Goal: Transaction & Acquisition: Purchase product/service

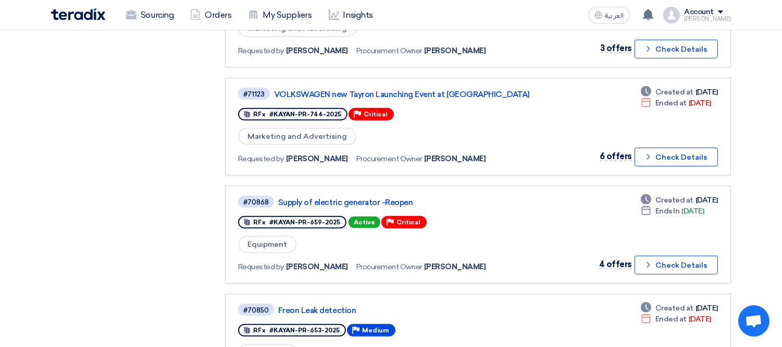
scroll to position [809, 0]
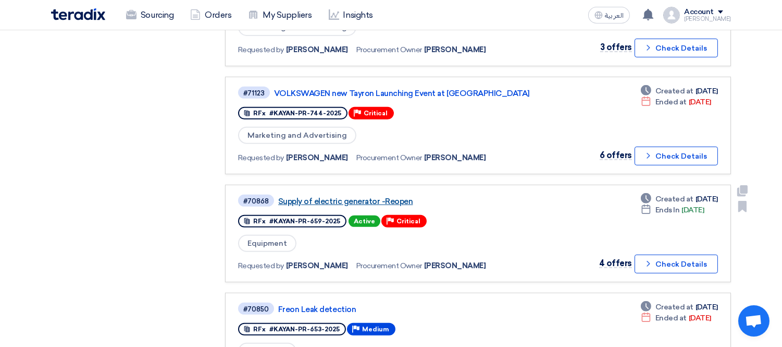
click at [371, 197] on link "Supply of electric generator -Reopen" at bounding box center [408, 201] width 261 height 9
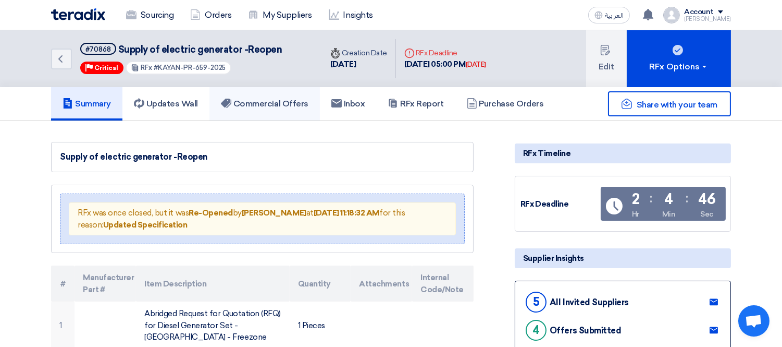
click at [270, 99] on h5 "Commercial Offers" at bounding box center [265, 104] width 88 height 10
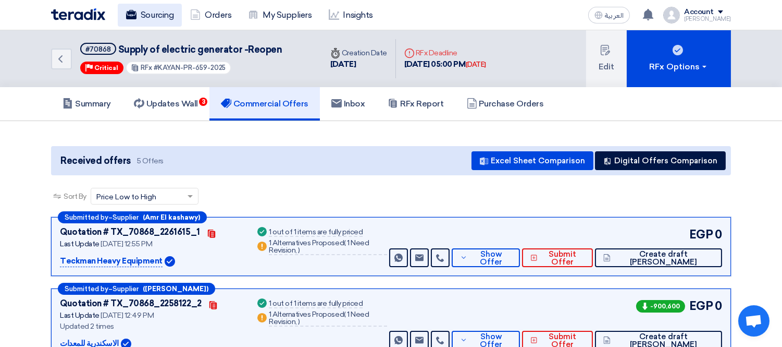
click at [152, 17] on link "Sourcing" at bounding box center [150, 15] width 64 height 23
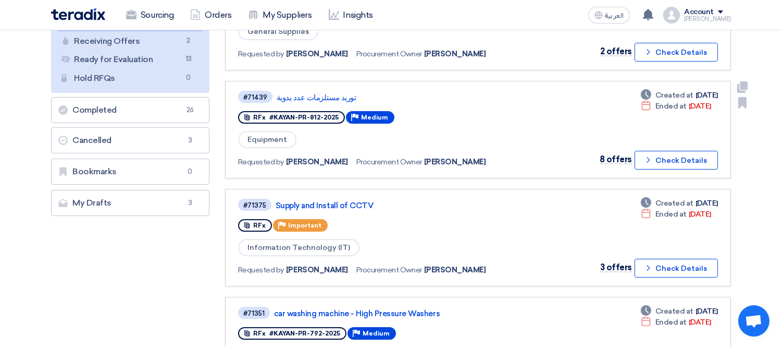
scroll to position [158, 0]
click at [314, 92] on link "توريد مستلزمات عدد يدوية" at bounding box center [407, 96] width 261 height 9
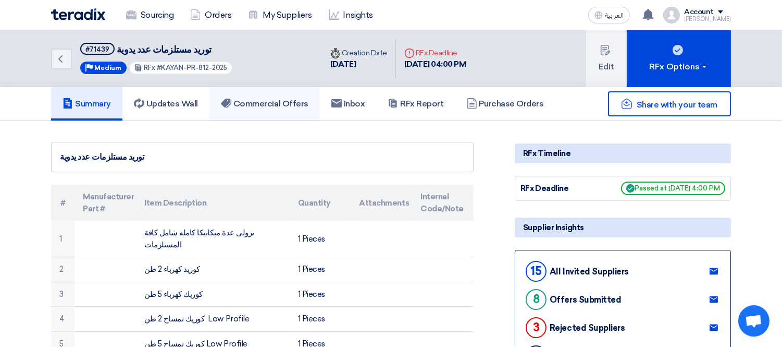
click at [280, 99] on h5 "Commercial Offers" at bounding box center [265, 104] width 88 height 10
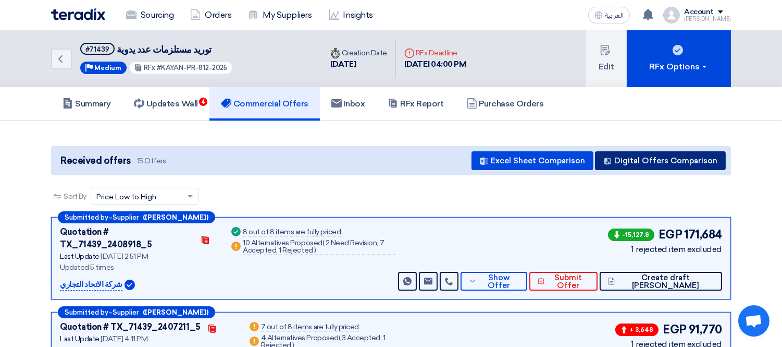
click at [666, 160] on button "Digital Offers Comparison" at bounding box center [660, 160] width 131 height 19
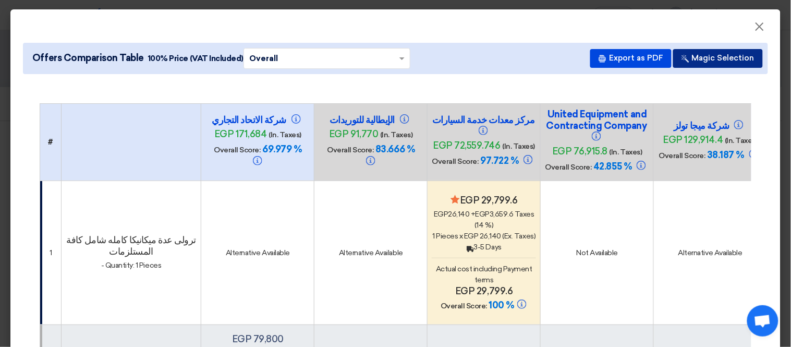
click at [704, 59] on button "Magic Selection" at bounding box center [718, 58] width 90 height 19
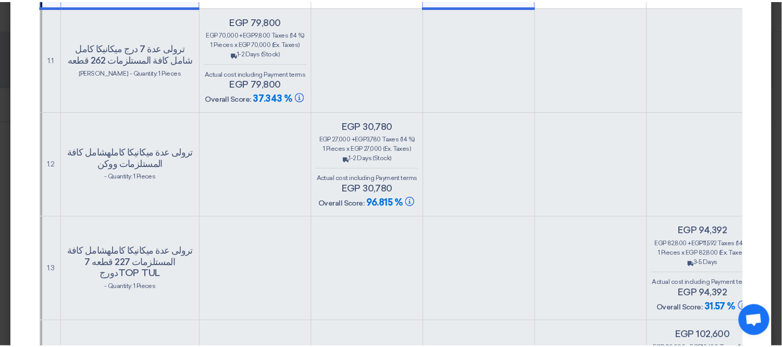
scroll to position [319, 0]
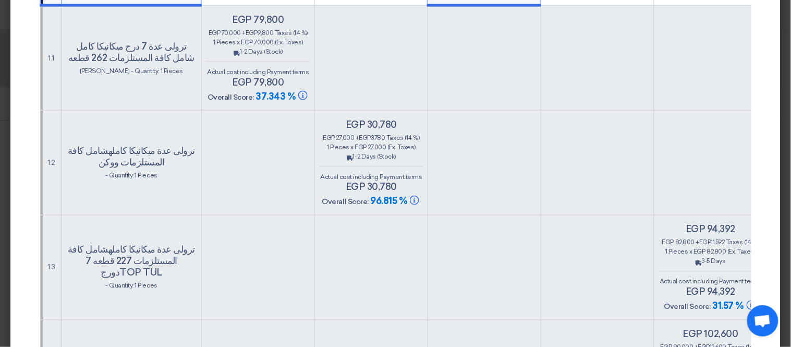
click at [0, 120] on modal-container "× Offers Comparison Table 100% Price (VAT Included) × Overall × Export as PDF M…" at bounding box center [395, 173] width 791 height 347
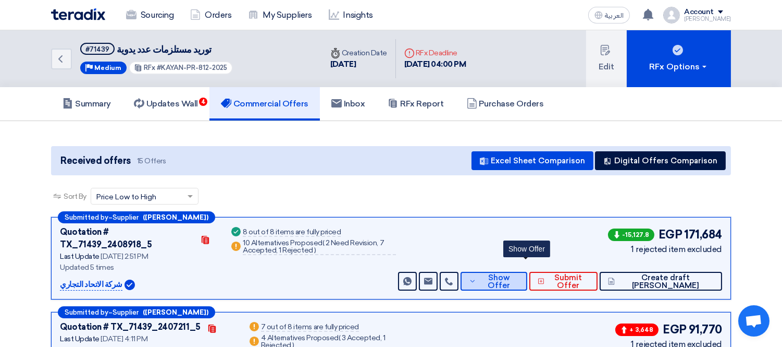
click at [527, 272] on button "Show Offer" at bounding box center [494, 281] width 66 height 19
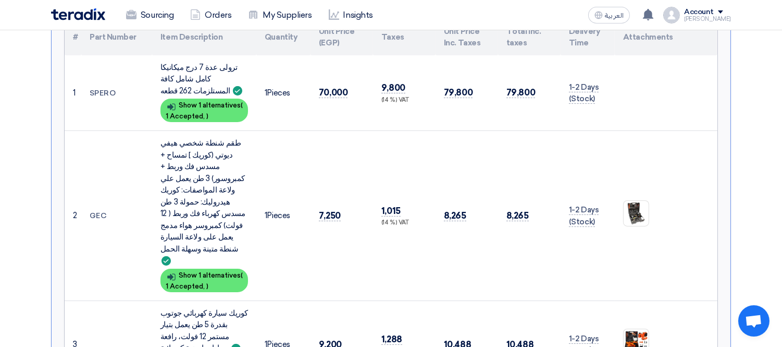
scroll to position [334, 0]
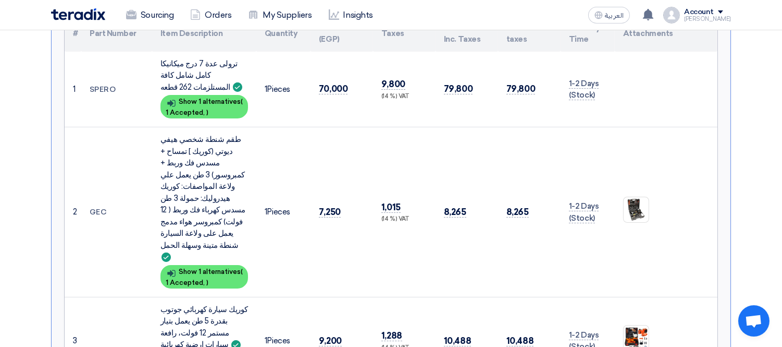
click at [201, 58] on div "ترولى عدة 7 درج ميكانيكا كامل شامل كافة المستلزمات 262 قطعه" at bounding box center [205, 75] width 88 height 35
copy td "ترولى عدة 7 درج ميكانيكا كامل شامل كافة المستلزمات 262 قطعه"
click at [195, 108] on span "1 Accepted," at bounding box center [185, 112] width 39 height 8
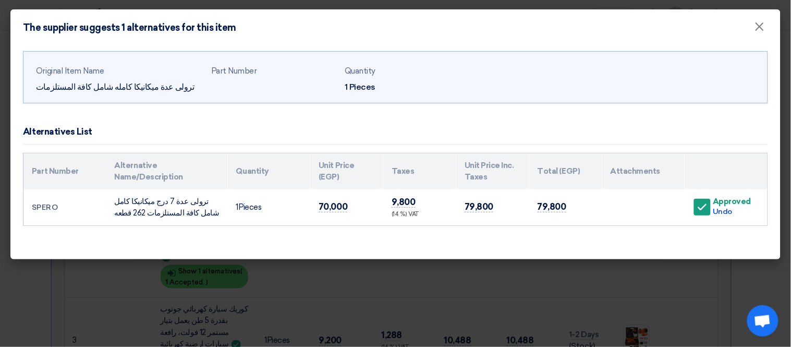
click at [41, 263] on modal-container "The supplier suggests 1 alternatives for this item × Original Item Name ترولى ع…" at bounding box center [395, 173] width 791 height 347
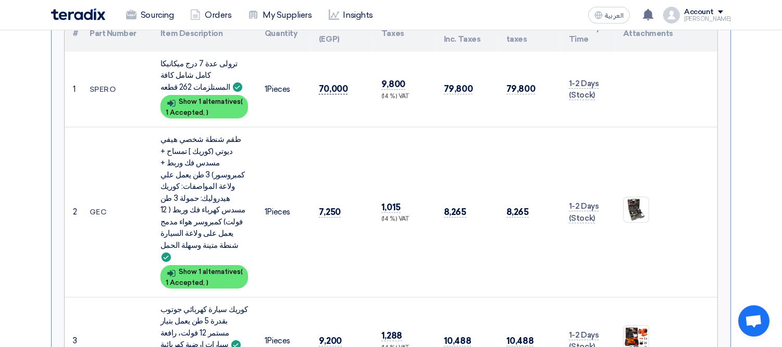
click at [323, 83] on span "70,000" at bounding box center [333, 88] width 29 height 11
copy span "70,000"
click at [202, 141] on div "طقم شنطة شخصي هيفي ديوتي (كوريك ] تمساح + مسدس فك وربط + كمبروسور) 3 طن يعمل عل…" at bounding box center [205, 197] width 88 height 129
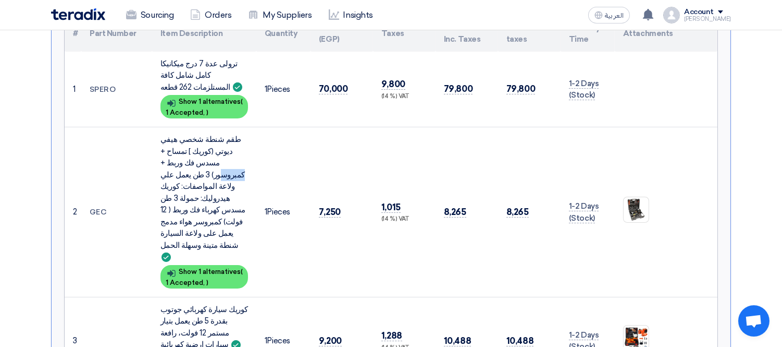
click at [202, 141] on div "طقم شنطة شخصي هيفي ديوتي (كوريك ] تمساح + مسدس فك وربط + كمبروسور) 3 طن يعمل عل…" at bounding box center [205, 197] width 88 height 129
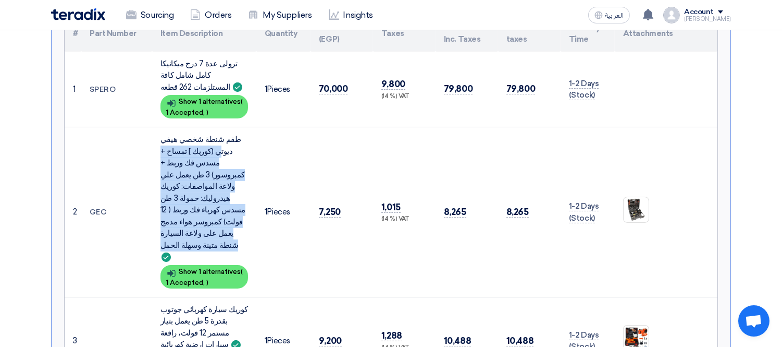
click at [202, 141] on div "طقم شنطة شخصي هيفي ديوتي (كوريك ] تمساح + مسدس فك وربط + كمبروسور) 3 طن يعمل عل…" at bounding box center [205, 197] width 88 height 129
copy td "طقم شنطة شخصي هيفي ديوتي (كوريك ] تمساح + مسدس فك وربط + كمبروسور) 3 طن يعمل عل…"
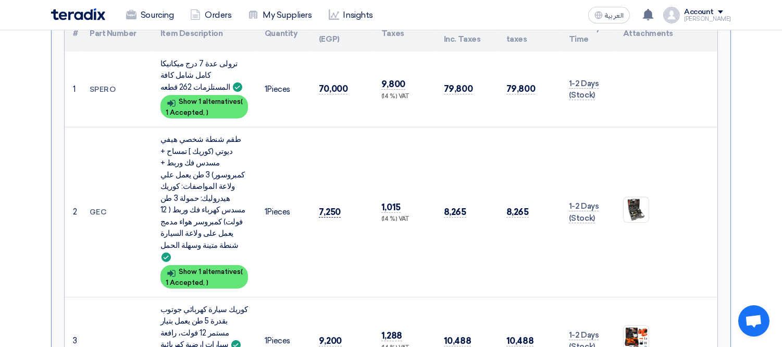
click at [327, 206] on span "7,250" at bounding box center [330, 211] width 22 height 11
copy span "7,250"
click at [629, 197] on img at bounding box center [636, 209] width 25 height 25
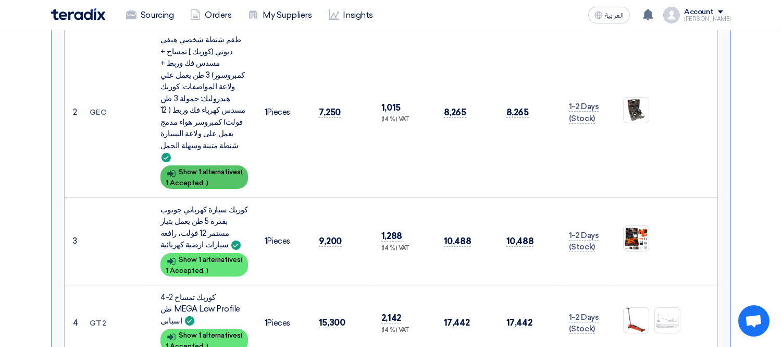
scroll to position [436, 0]
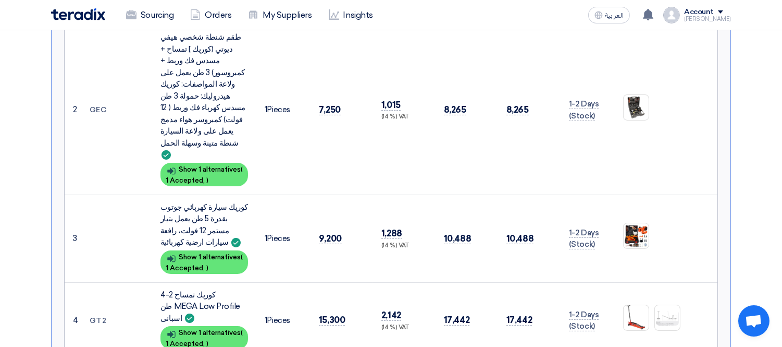
click at [196, 201] on div "كوريك سيارة كهربائي جوتوب بقدرة 5 طن يعمل بتيار مستمر 12 فولت، رافعة سيارات ارض…" at bounding box center [205, 224] width 88 height 47
copy td "كوريك سيارة كهربائي جوتوب بقدرة 5 طن يعمل بتيار مستمر 12 فولت، رافعة سيارات ارض…"
click at [337, 233] on span "9,200" at bounding box center [330, 238] width 23 height 11
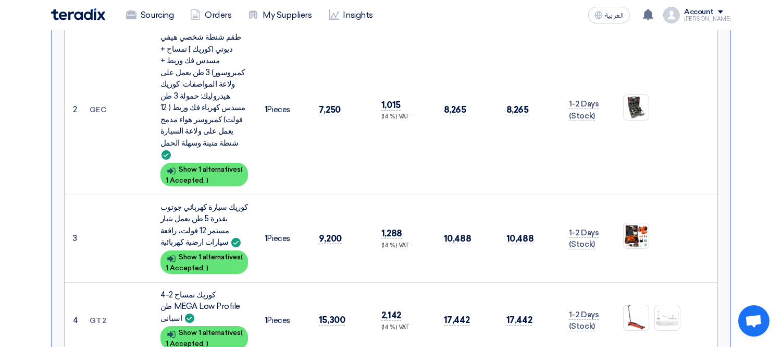
click at [337, 233] on span "9,200" at bounding box center [330, 238] width 23 height 11
copy span "9,200"
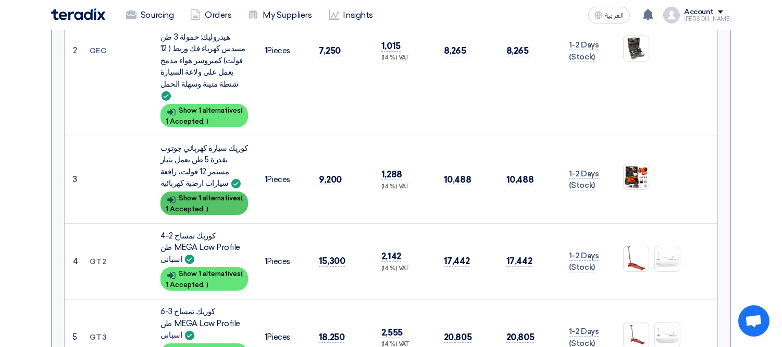
scroll to position [496, 0]
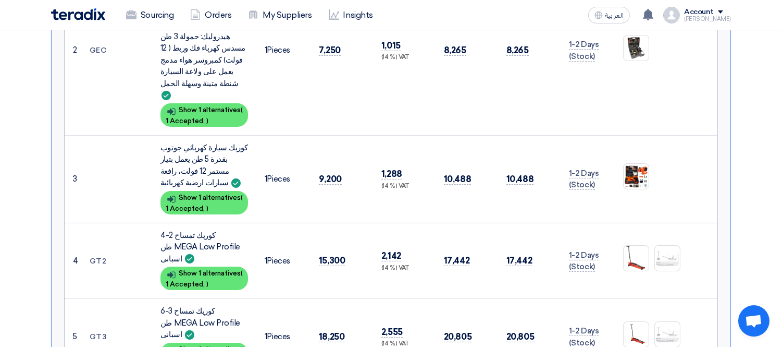
click at [180, 305] on div "كوريك تمساح 3-6 طن MEGA Low Profile اسبانى" at bounding box center [205, 322] width 88 height 35
copy td "كوريك تمساح 3-6 طن MEGA Low Profile اسبانى"
click at [95, 299] on td "GT3" at bounding box center [116, 337] width 71 height 76
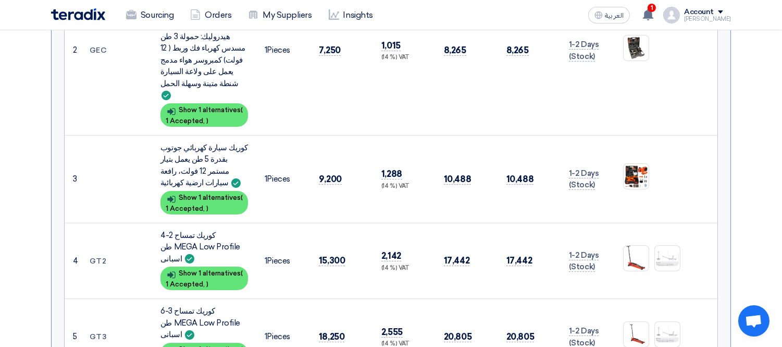
click at [95, 299] on td "GT3" at bounding box center [116, 337] width 71 height 76
copy td "GT3"
click at [329, 331] on span "18,250" at bounding box center [332, 336] width 26 height 11
copy span "18,250"
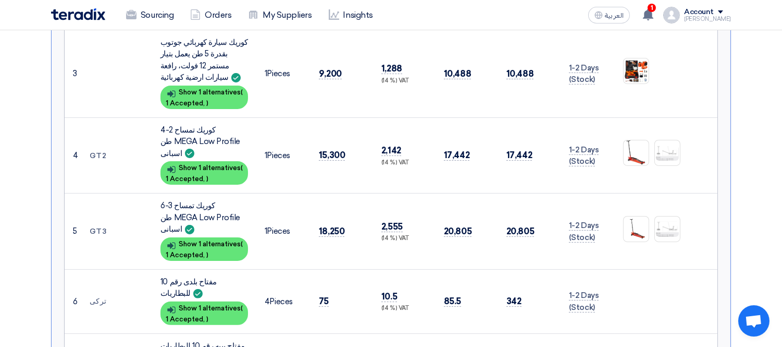
scroll to position [602, 0]
click at [197, 275] on div "مفتاح بلدى رقم 10 للبطاريات" at bounding box center [205, 286] width 88 height 23
copy td "مفتاح بلدى رقم 10 للبطاريات"
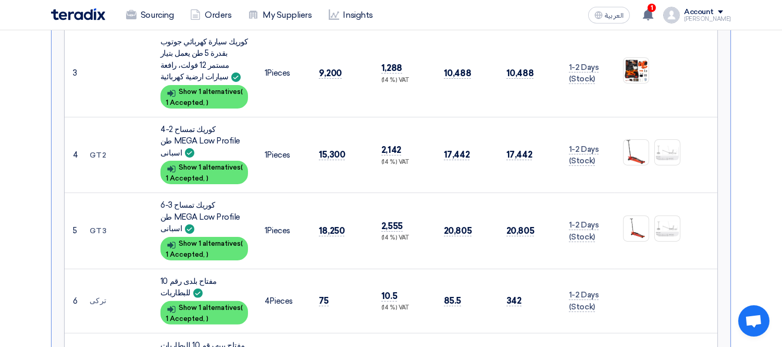
click at [97, 268] on td "تركى" at bounding box center [116, 300] width 71 height 64
click at [202, 339] on div "مفتاح بيبه رقم 10 للبطاريات" at bounding box center [205, 350] width 88 height 23
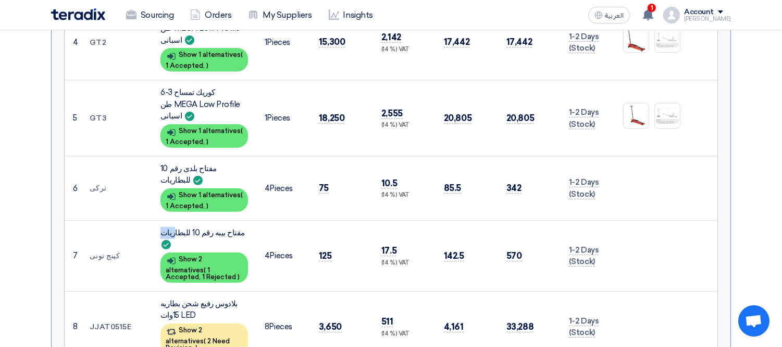
scroll to position [697, 0]
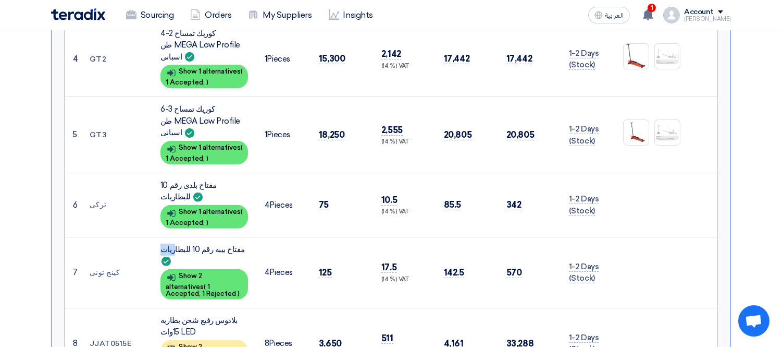
click at [198, 314] on div "بلادوس رفيع شحن بطاريه 15وات LED" at bounding box center [205, 325] width 88 height 23
click at [103, 308] on td "JJAT0515E" at bounding box center [116, 343] width 71 height 71
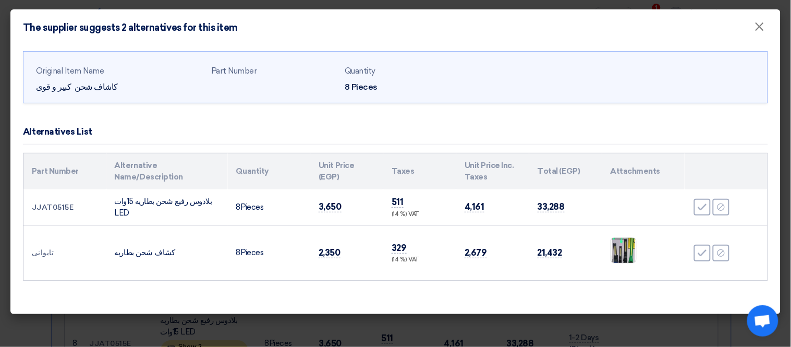
click at [134, 251] on td "كشاف شحن بطاريه" at bounding box center [166, 252] width 121 height 55
click at [42, 254] on td "تايوانى" at bounding box center [64, 252] width 83 height 55
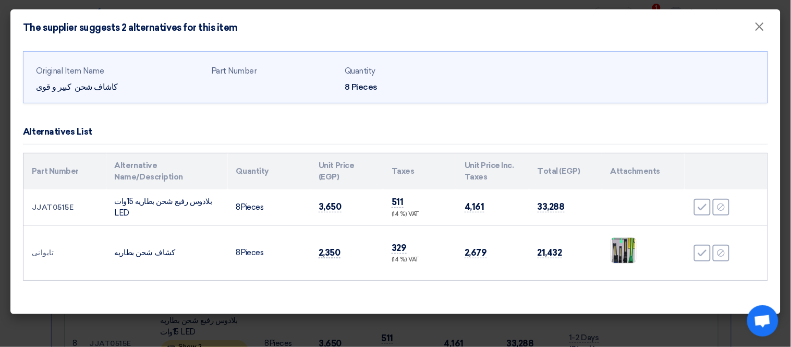
click at [327, 252] on span "2,350" at bounding box center [329, 252] width 22 height 11
click at [100, 321] on modal-container "The supplier suggests 2 alternatives for this item × Original Item Name كاشاف ش…" at bounding box center [395, 173] width 791 height 347
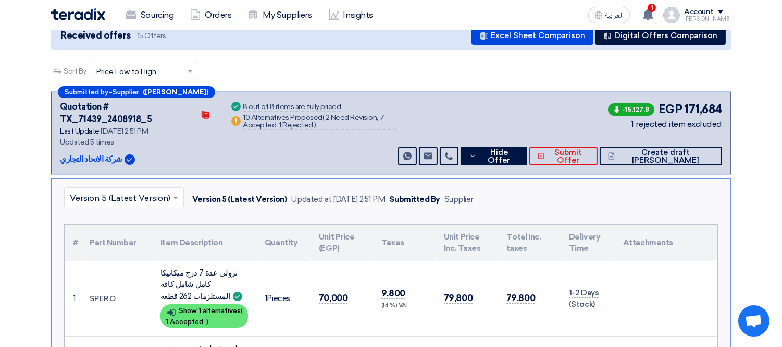
scroll to position [0, 0]
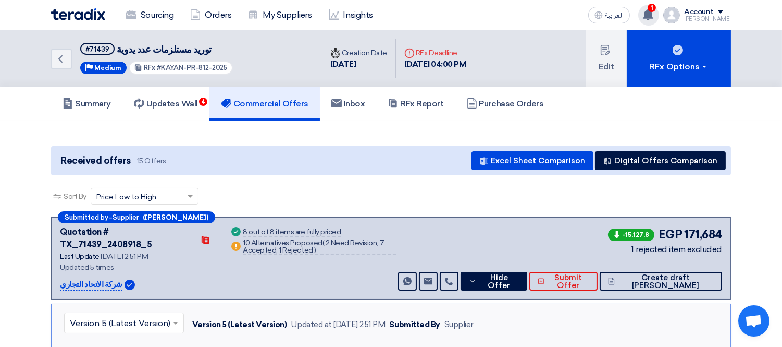
click at [654, 11] on use at bounding box center [648, 14] width 10 height 11
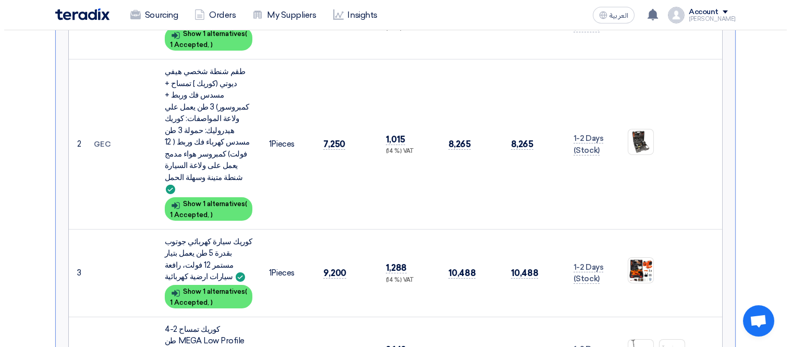
scroll to position [401, 0]
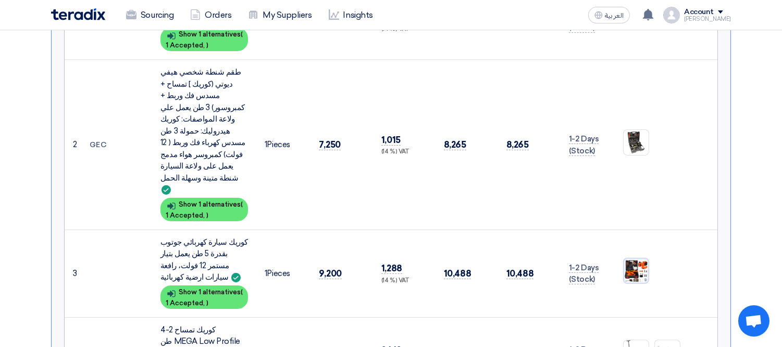
click at [628, 258] on img at bounding box center [636, 270] width 25 height 25
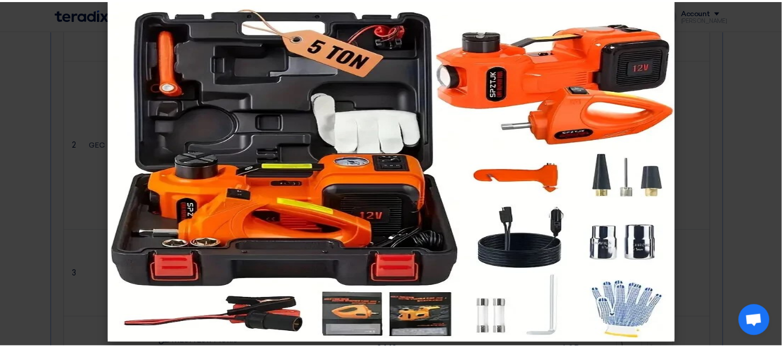
scroll to position [18, 0]
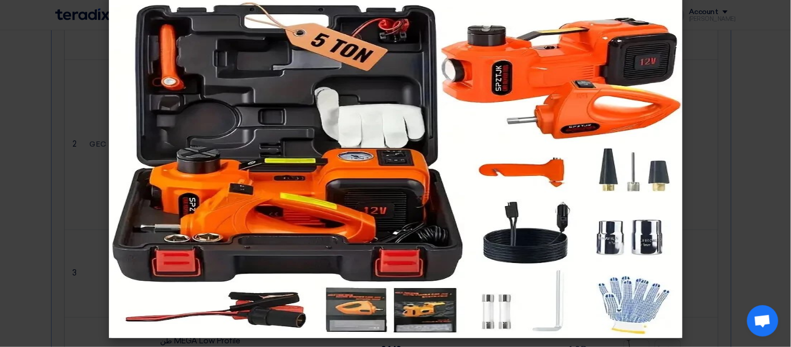
click at [32, 133] on modal-container at bounding box center [395, 173] width 791 height 347
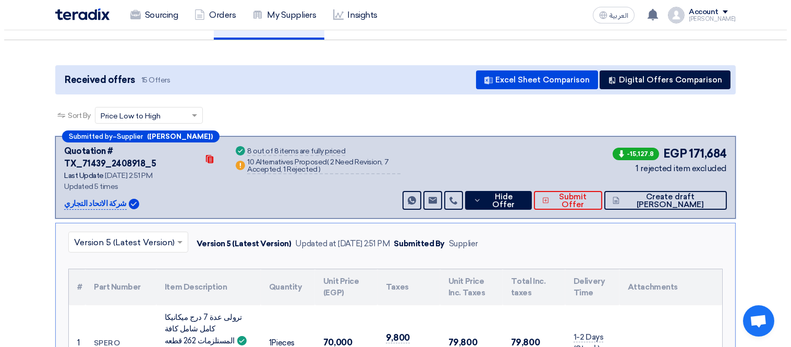
scroll to position [80, 0]
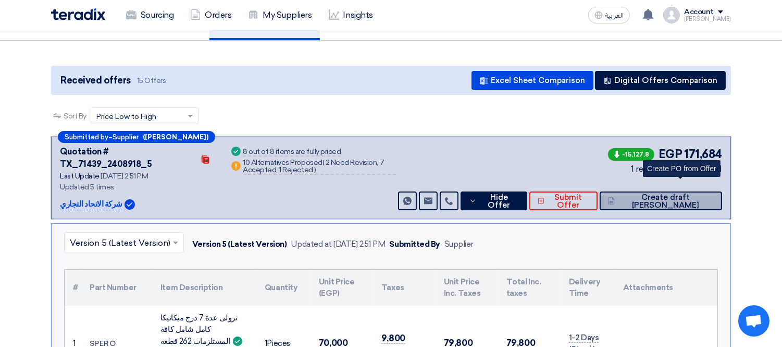
click at [673, 193] on span "Create draft [PERSON_NAME]" at bounding box center [666, 201] width 96 height 16
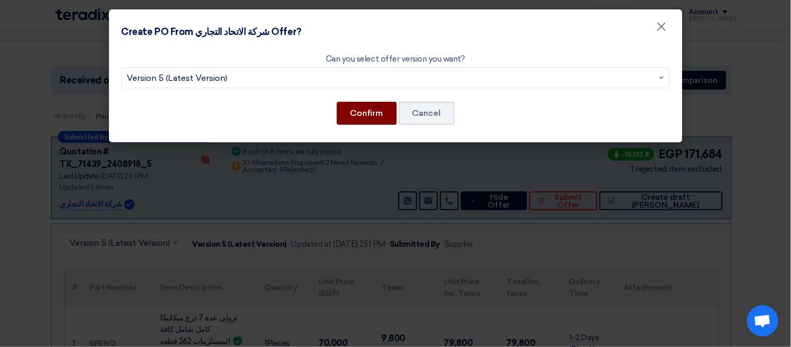
click at [378, 115] on button "Confirm" at bounding box center [367, 113] width 60 height 23
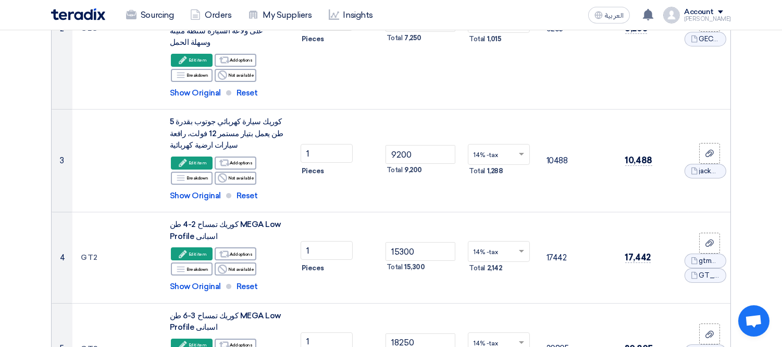
scroll to position [330, 0]
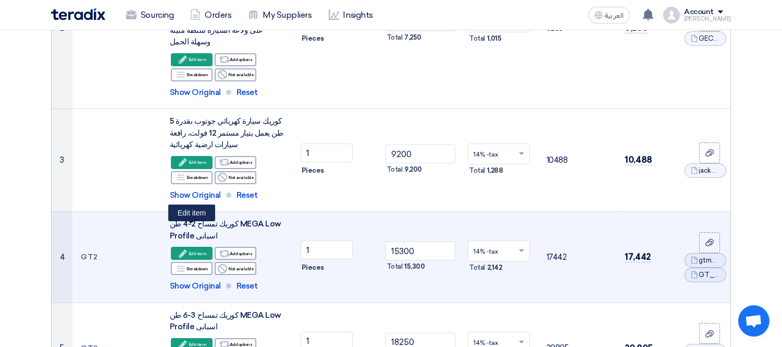
click at [189, 247] on div "Edit Edit item" at bounding box center [192, 253] width 42 height 13
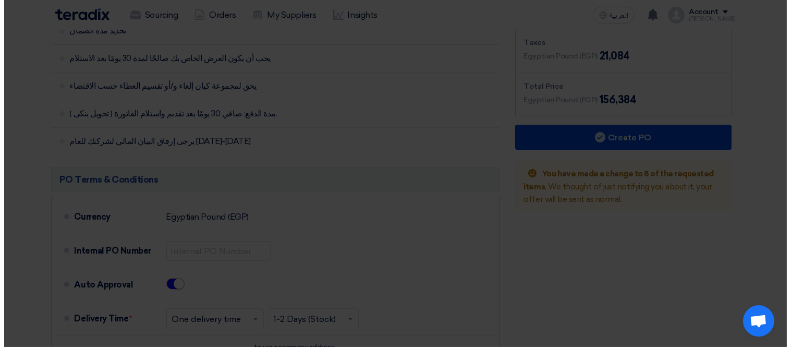
scroll to position [239, 0]
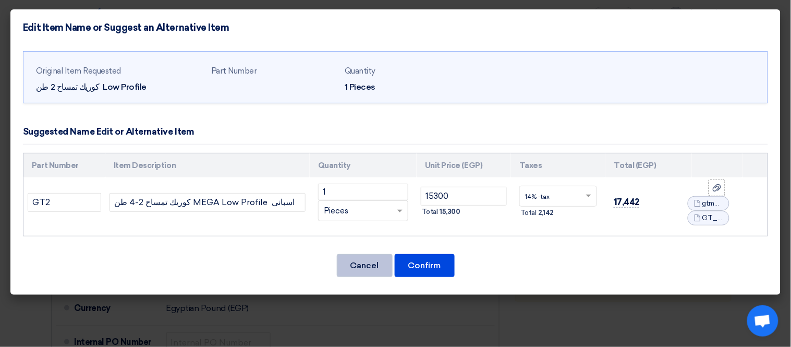
click at [370, 264] on button "Cancel" at bounding box center [365, 265] width 56 height 23
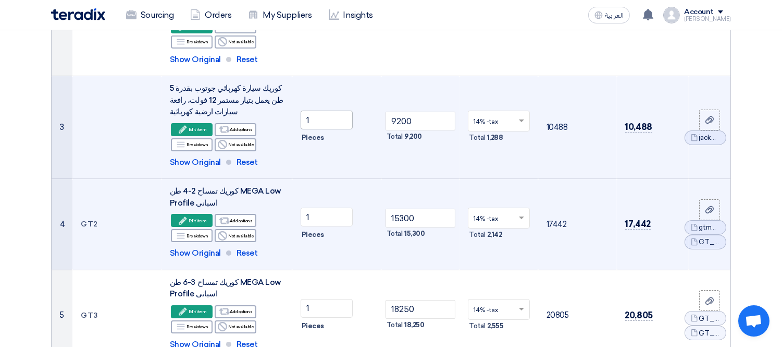
scroll to position [363, 0]
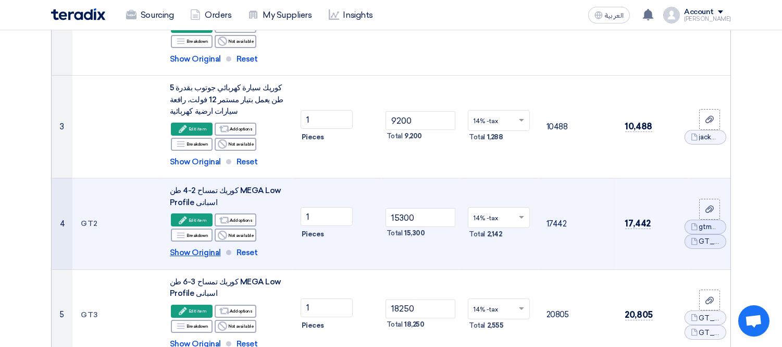
click at [201, 247] on span "Show Original" at bounding box center [195, 253] width 51 height 12
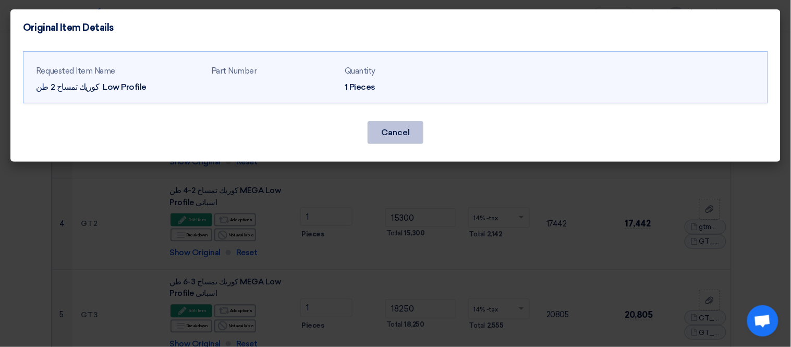
click at [410, 138] on button "Cancel" at bounding box center [395, 132] width 56 height 23
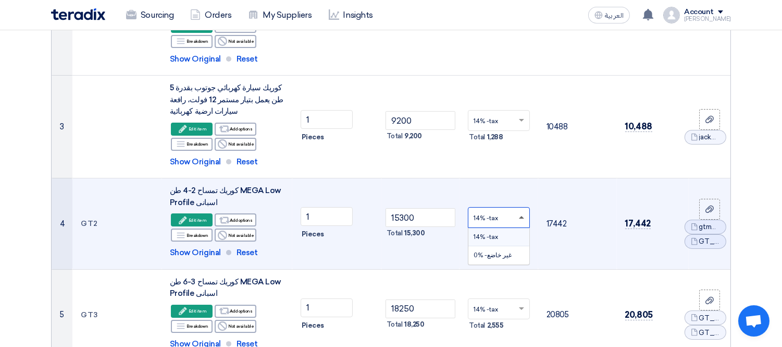
click at [522, 216] on span at bounding box center [521, 217] width 5 height 3
click at [522, 216] on span at bounding box center [521, 218] width 5 height 4
drag, startPoint x: 317, startPoint y: 194, endPoint x: 235, endPoint y: 193, distance: 82.4
click at [235, 193] on tr "4 GT2 كوريك تمساح 2-4 طن MEGA Low Profile اسبانى Edit Edit item Alternative Bre…" at bounding box center [391, 223] width 679 height 91
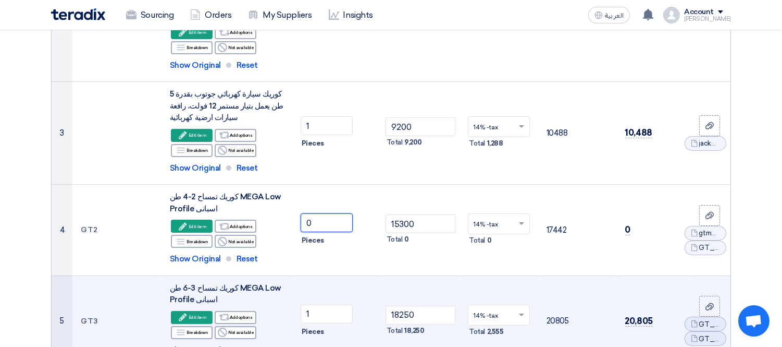
scroll to position [357, 0]
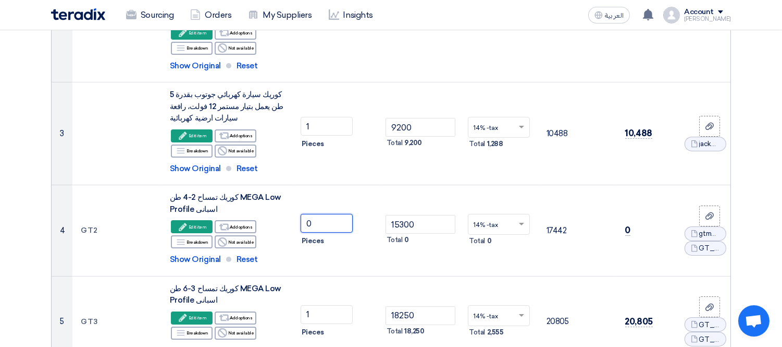
type input "0"
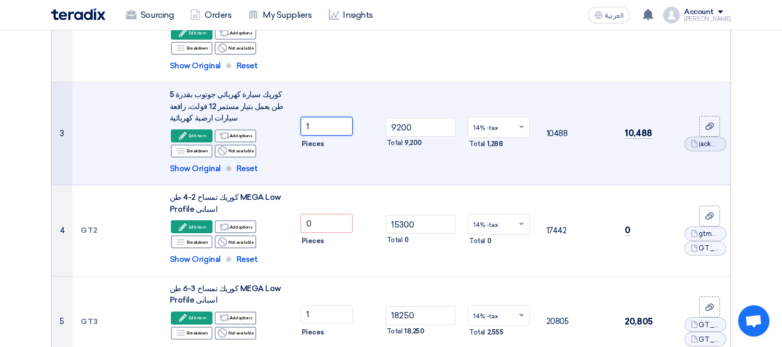
drag, startPoint x: 328, startPoint y: 101, endPoint x: 279, endPoint y: 87, distance: 51.5
click at [279, 87] on tr "3 كوريك سيارة كهربائي جوتوب بقدرة 5 طن يعمل بتيار مستمر 12 فولت، رافعة سيارات ا…" at bounding box center [391, 133] width 679 height 103
type input "2"
click at [419, 146] on td "9200 Total 18,400" at bounding box center [421, 133] width 79 height 103
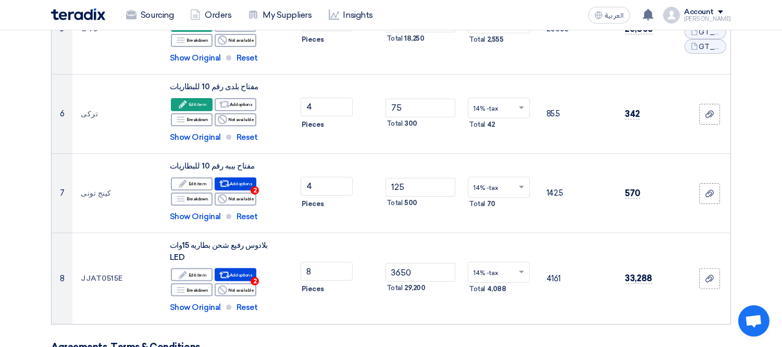
scroll to position [649, 0]
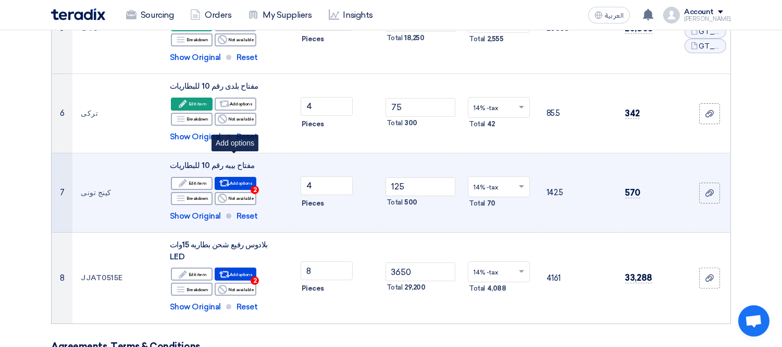
click at [228, 180] on use at bounding box center [224, 183] width 11 height 7
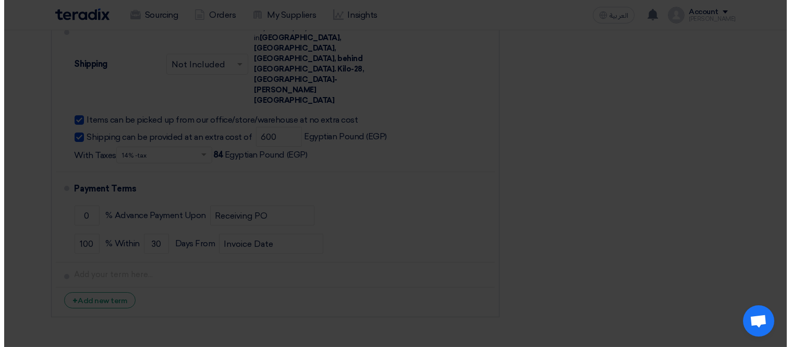
scroll to position [227, 0]
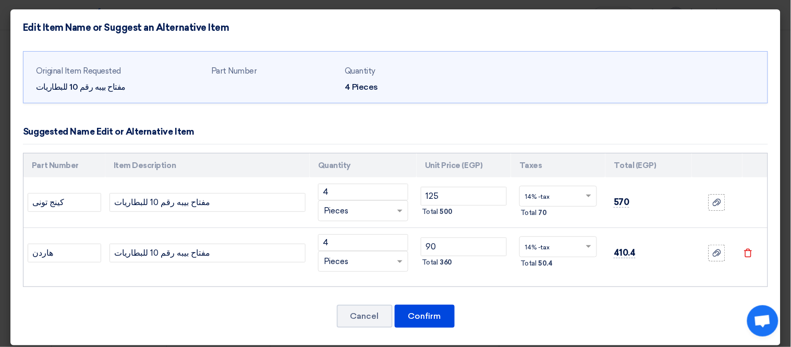
click at [743, 253] on icon "Delete" at bounding box center [747, 252] width 9 height 9
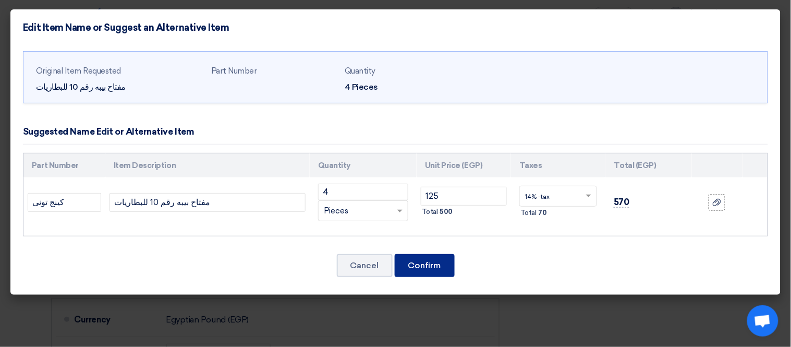
click at [440, 269] on button "Confirm" at bounding box center [425, 265] width 60 height 23
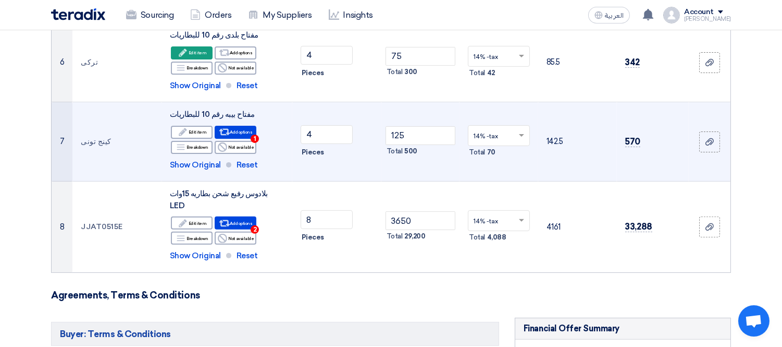
scroll to position [700, 0]
click at [241, 126] on div "Alternative Add options 1" at bounding box center [236, 132] width 42 height 13
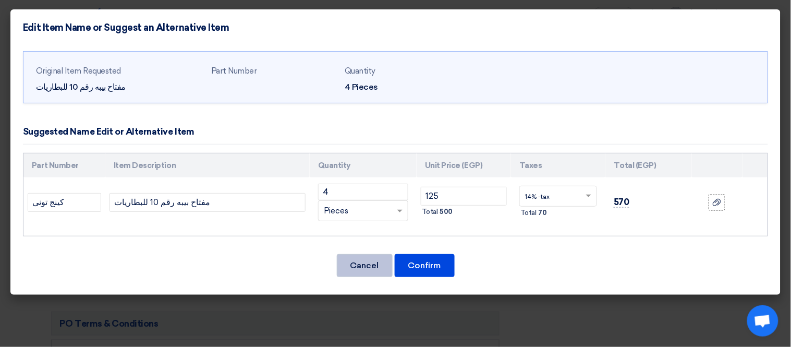
click at [355, 264] on button "Cancel" at bounding box center [365, 265] width 56 height 23
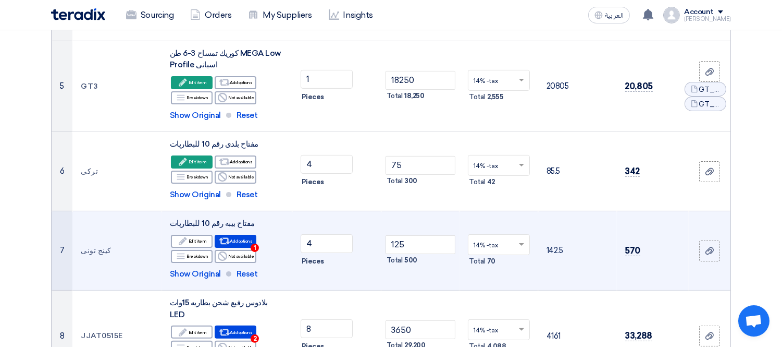
scroll to position [707, 0]
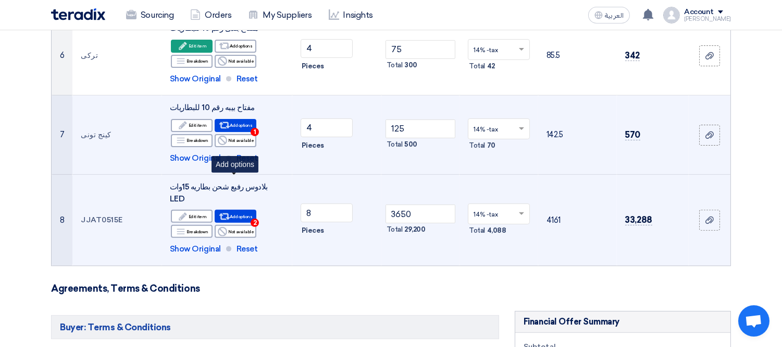
click at [232, 210] on div "Alternative Add options 2" at bounding box center [236, 216] width 42 height 13
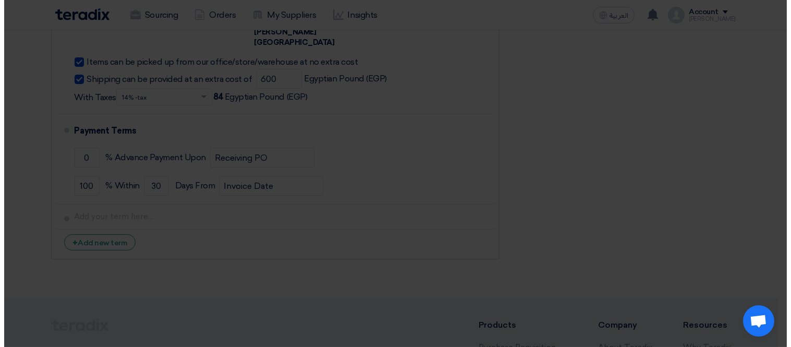
scroll to position [194, 0]
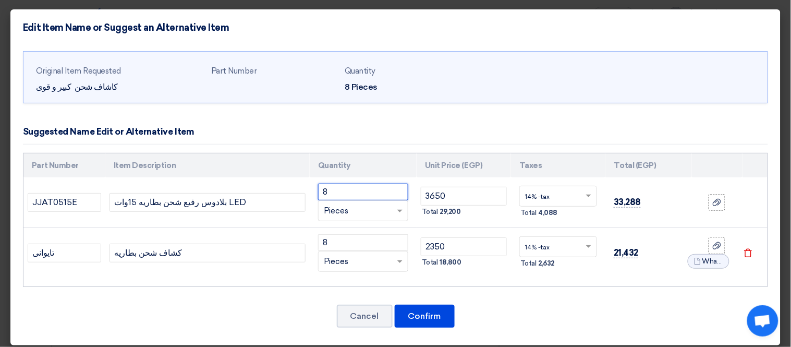
drag, startPoint x: 345, startPoint y: 189, endPoint x: 264, endPoint y: 177, distance: 82.1
click at [264, 177] on tr "JJAT0515E بلادوس رفيع شحن بطاريه 15وات LED 8 RFQ_STEP1.ITEMS.2.TYPE_PLACEHOLDER…" at bounding box center [395, 202] width 744 height 51
type input "4"
drag, startPoint x: 339, startPoint y: 243, endPoint x: 210, endPoint y: 253, distance: 129.7
click at [210, 253] on tr "تايوانى كشاف شحن بطاريه 8 RFQ_STEP1.ITEMS.2.TYPE_PLACEHOLDER × Pieces" at bounding box center [395, 253] width 744 height 51
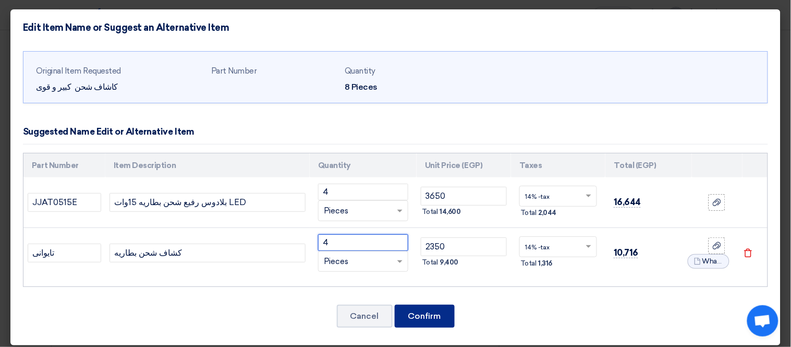
type input "4"
click at [428, 318] on button "Confirm" at bounding box center [425, 315] width 60 height 23
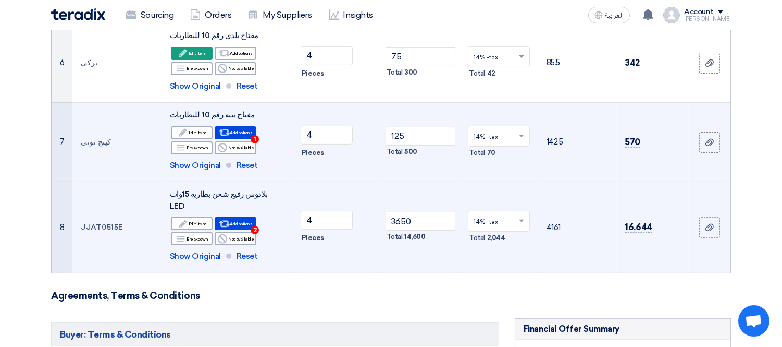
scroll to position [701, 0]
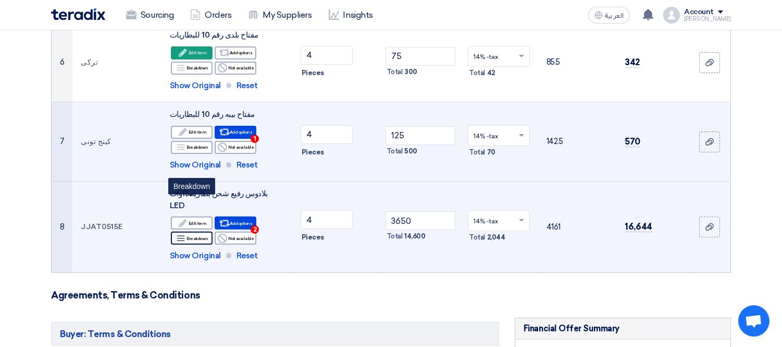
click at [197, 231] on div "Breakdown Breakdown" at bounding box center [192, 237] width 42 height 13
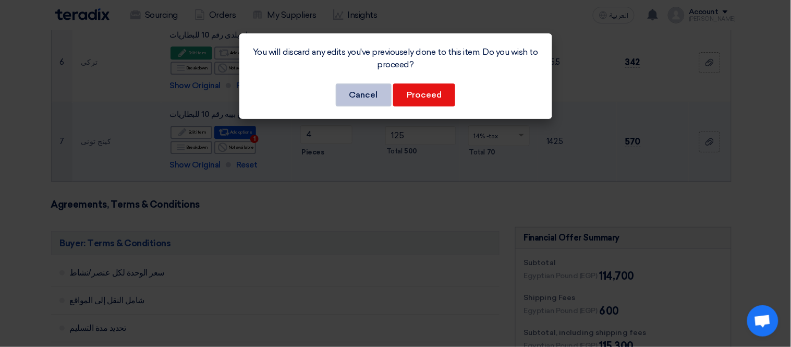
click at [371, 95] on button "Cancel" at bounding box center [364, 94] width 56 height 23
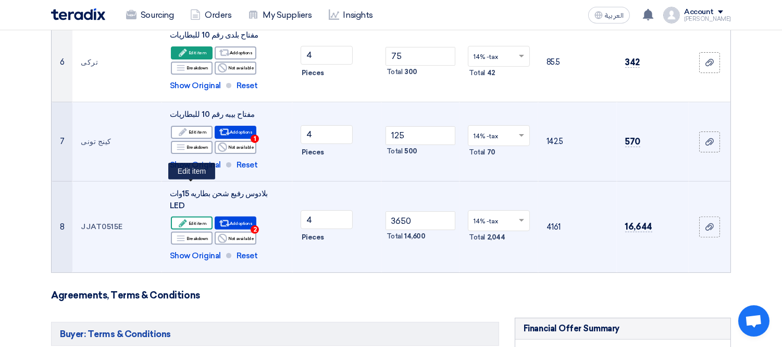
click at [200, 216] on div "Edit Edit item" at bounding box center [192, 222] width 42 height 13
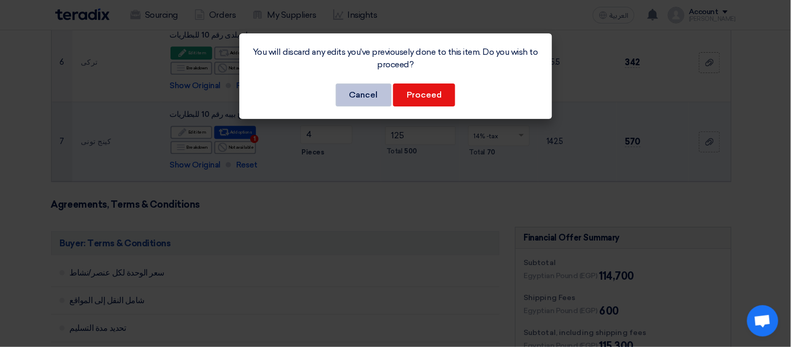
click at [359, 86] on button "Cancel" at bounding box center [364, 94] width 56 height 23
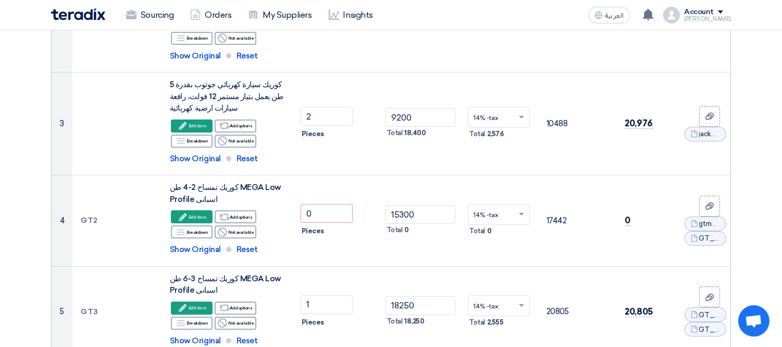
scroll to position [363, 0]
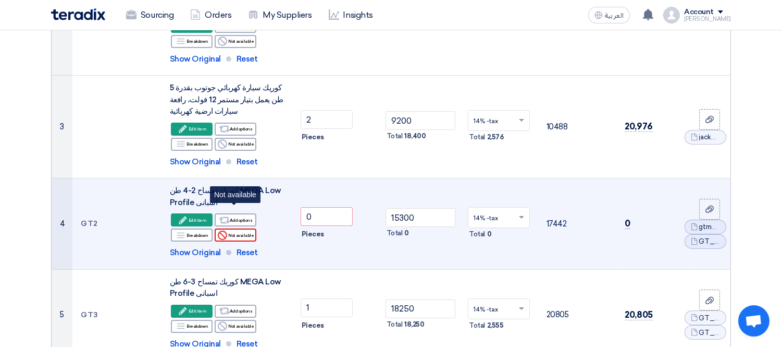
click at [237, 228] on div "Reject Not available" at bounding box center [236, 234] width 42 height 13
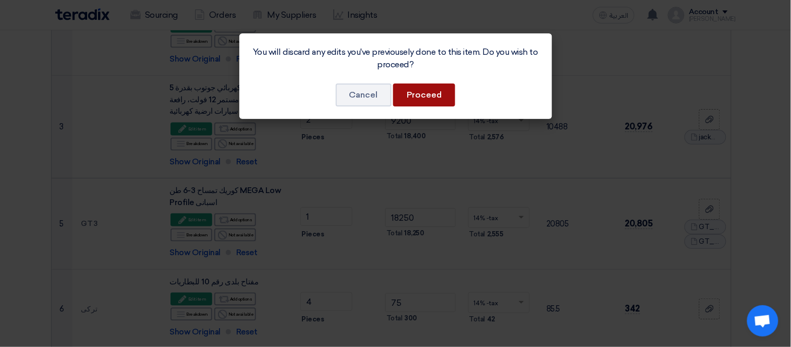
click at [428, 91] on button "Proceed" at bounding box center [424, 94] width 62 height 23
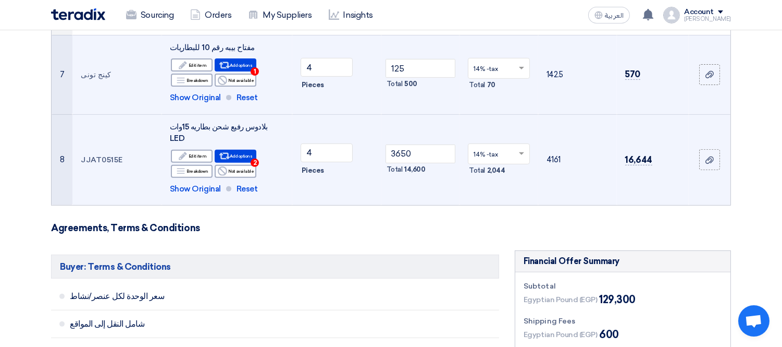
scroll to position [756, 0]
click at [237, 149] on div "Alternative Add options 2" at bounding box center [236, 155] width 42 height 13
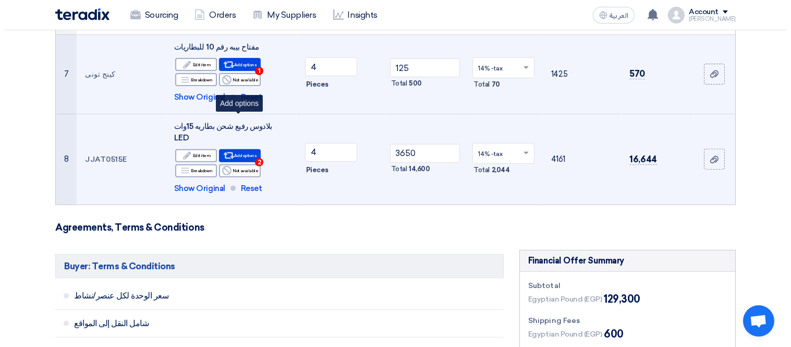
scroll to position [334, 0]
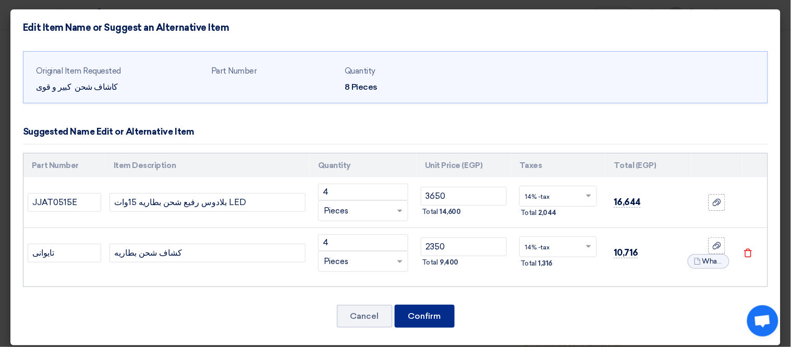
click at [423, 315] on button "Confirm" at bounding box center [425, 315] width 60 height 23
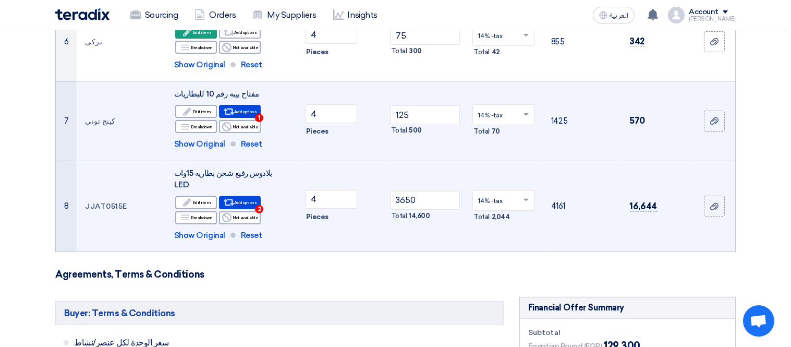
scroll to position [709, 0]
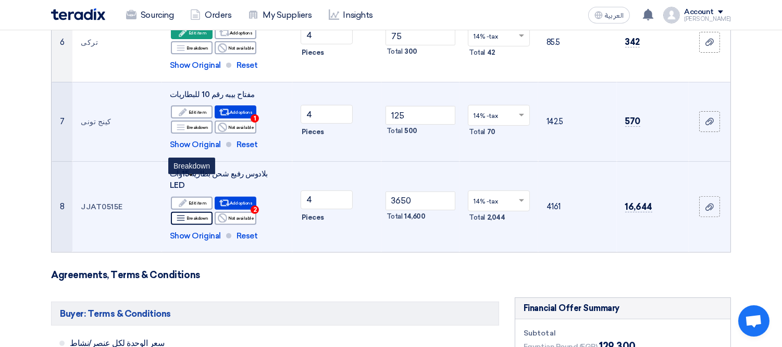
click at [184, 215] on use at bounding box center [181, 218] width 8 height 6
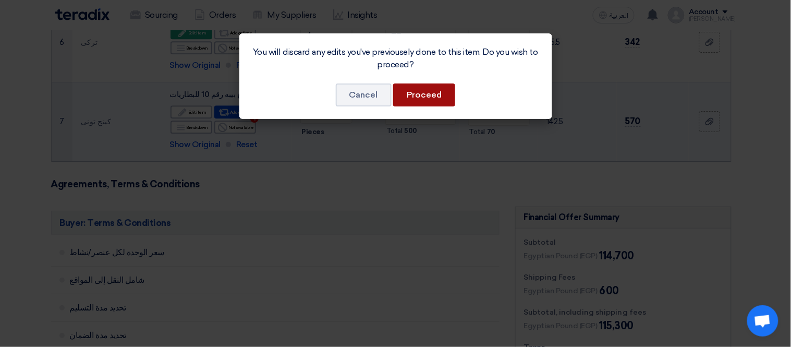
click at [430, 92] on button "Proceed" at bounding box center [424, 94] width 62 height 23
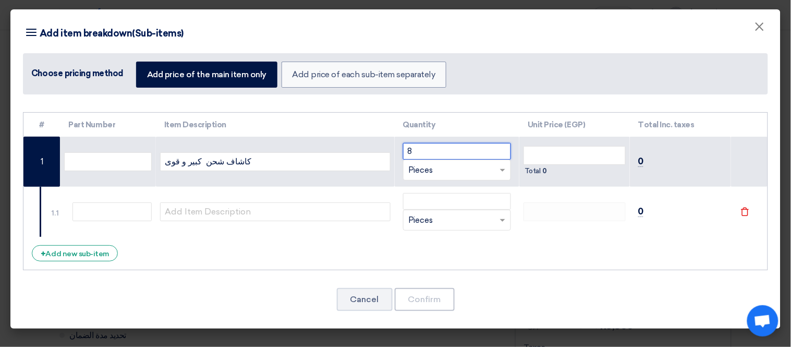
drag, startPoint x: 429, startPoint y: 149, endPoint x: 337, endPoint y: 119, distance: 96.4
click at [337, 119] on table "# Part Number Item Description Quantity Unit Price (EGP) Total Inc. taxes 8 ×" at bounding box center [395, 175] width 744 height 125
type input "4"
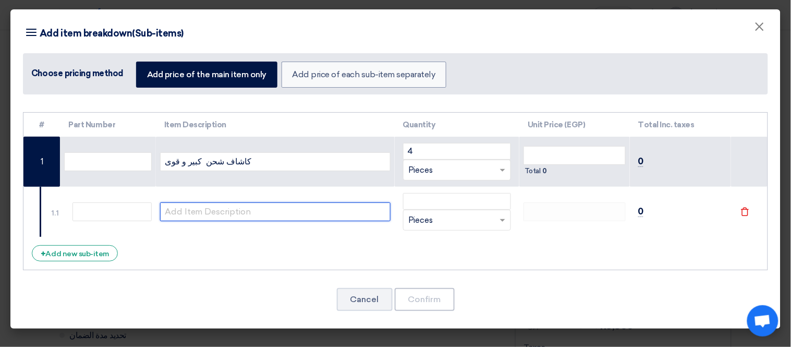
click at [270, 203] on input "text" at bounding box center [275, 211] width 230 height 19
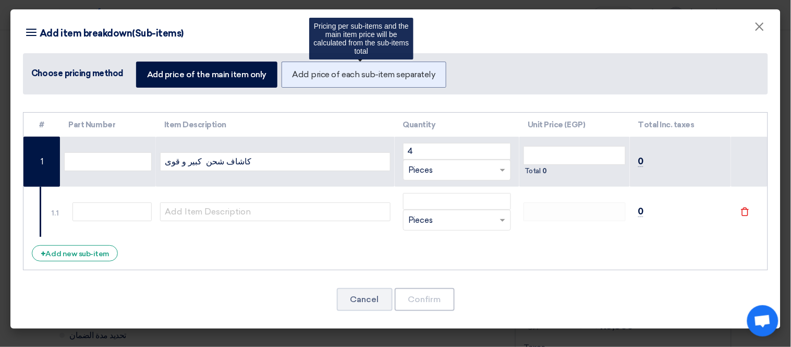
click at [315, 77] on label "Add price of each sub-item separately" at bounding box center [363, 75] width 165 height 26
click at [299, 77] on input "Add price of each sub-item separately" at bounding box center [295, 73] width 7 height 7
radio input "true"
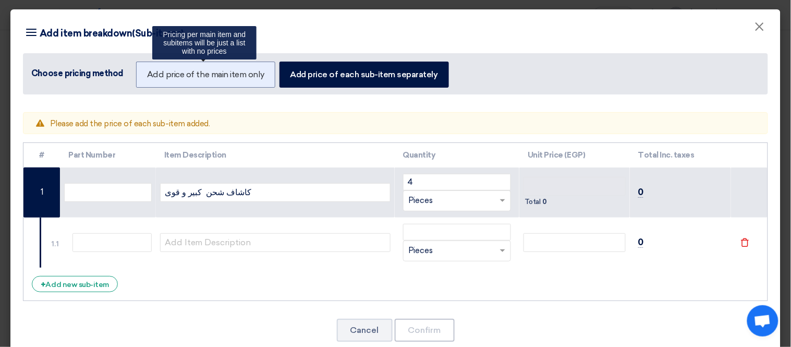
click at [235, 72] on label "Add price of the main item only" at bounding box center [205, 75] width 139 height 26
click at [154, 72] on input "Add price of the main item only" at bounding box center [150, 73] width 7 height 7
radio input "true"
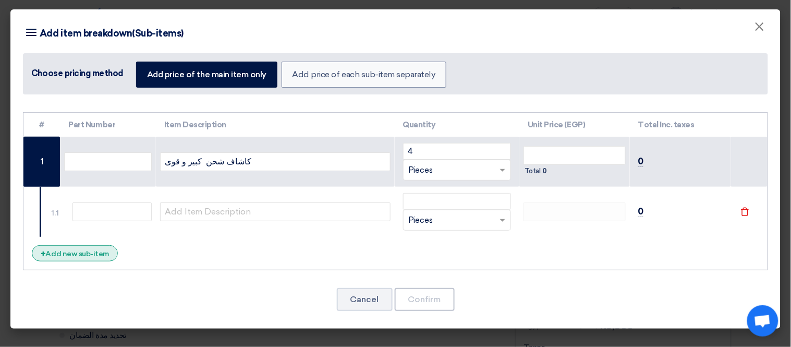
click at [88, 249] on div "+ Add new sub-item" at bounding box center [75, 253] width 86 height 16
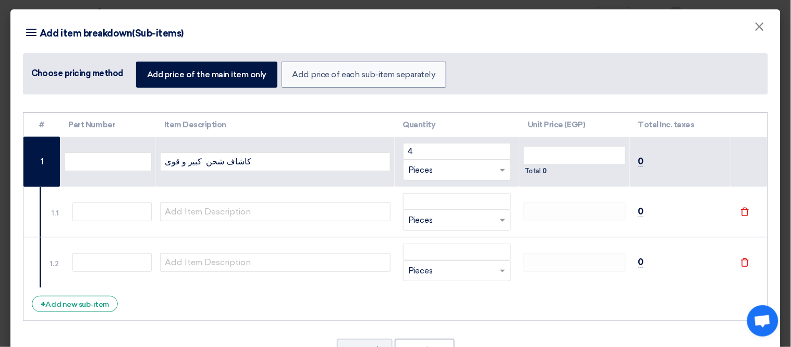
scroll to position [40, 0]
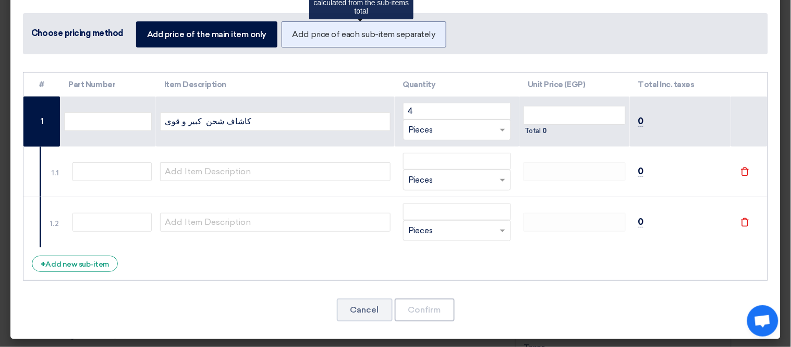
click at [355, 34] on label "Add price of each sub-item separately" at bounding box center [363, 34] width 165 height 26
click at [299, 34] on input "Add price of each sub-item separately" at bounding box center [295, 33] width 7 height 7
radio input "true"
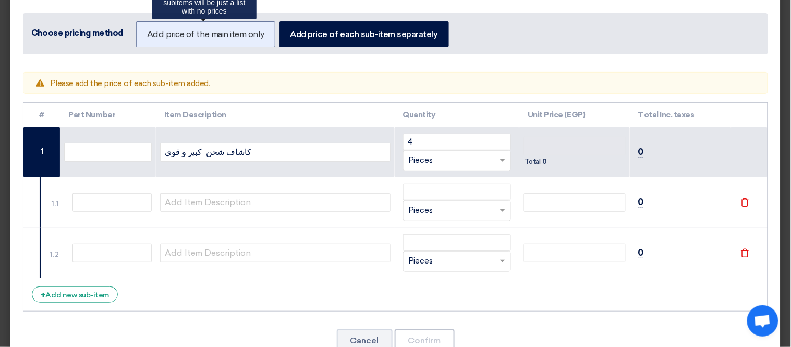
click at [230, 31] on label "Add price of the main item only" at bounding box center [205, 34] width 139 height 26
click at [154, 31] on input "Add price of the main item only" at bounding box center [150, 33] width 7 height 7
radio input "true"
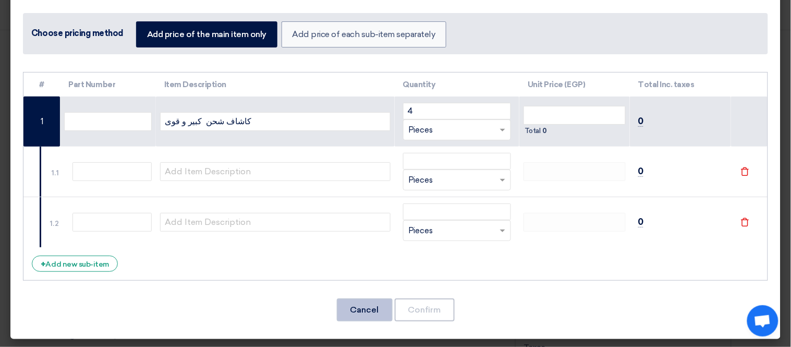
click at [341, 299] on button "Cancel" at bounding box center [365, 309] width 56 height 23
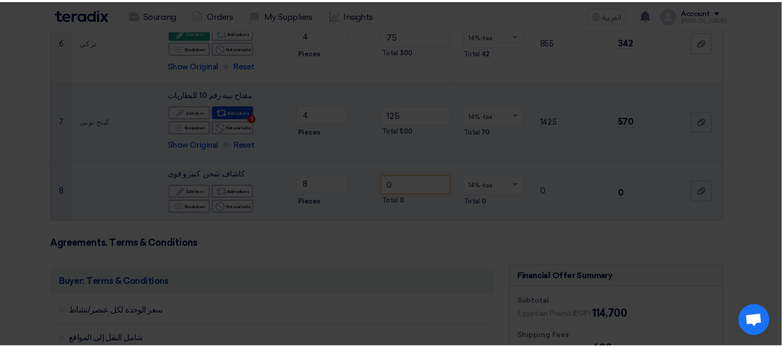
scroll to position [0, 0]
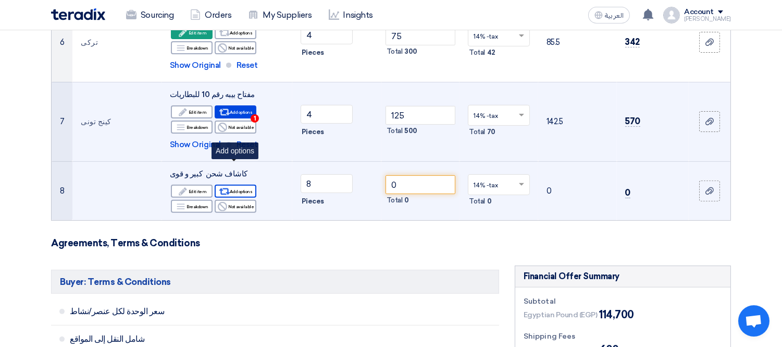
click at [233, 185] on div "Alternative Add options" at bounding box center [236, 191] width 42 height 13
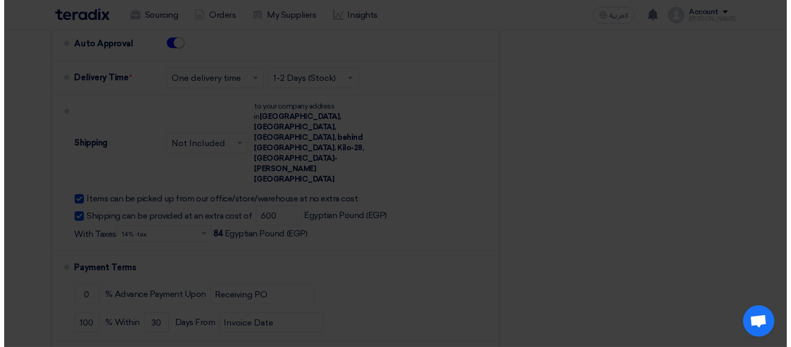
scroll to position [287, 0]
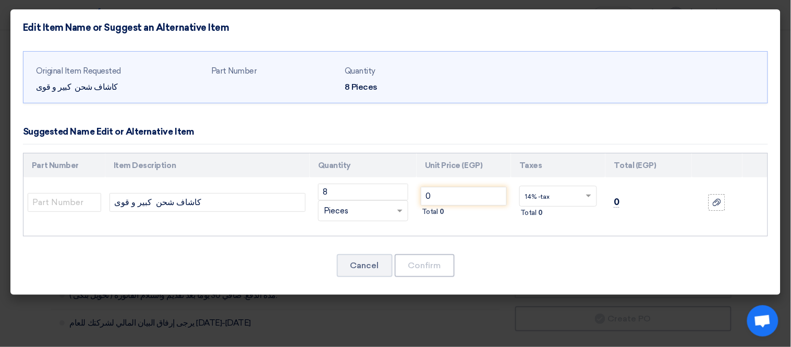
click at [362, 253] on div "Cancel Confirm" at bounding box center [395, 265] width 745 height 25
click at [366, 268] on button "Cancel" at bounding box center [365, 265] width 56 height 23
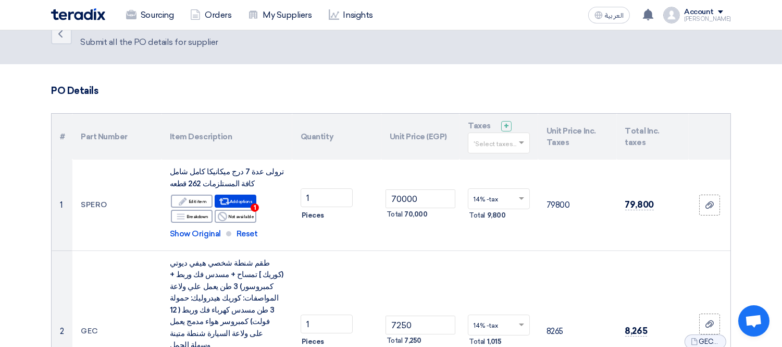
scroll to position [0, 0]
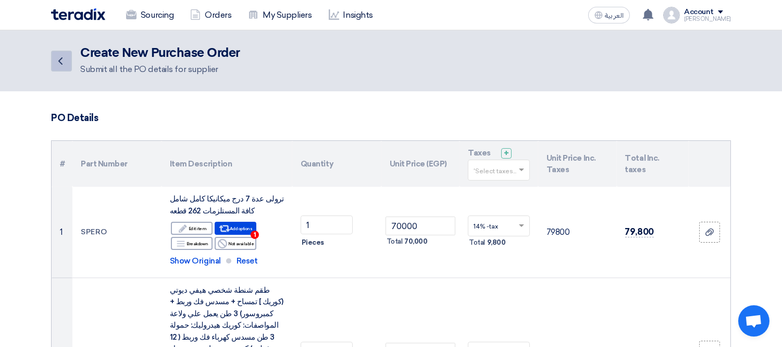
click at [57, 59] on icon "Back" at bounding box center [60, 61] width 13 height 13
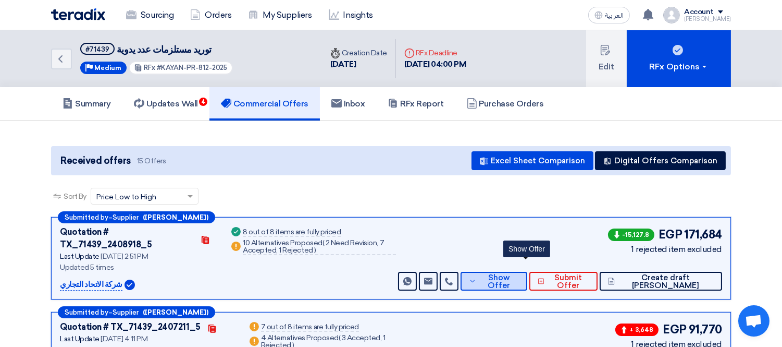
click at [519, 274] on span "Show Offer" at bounding box center [499, 282] width 40 height 16
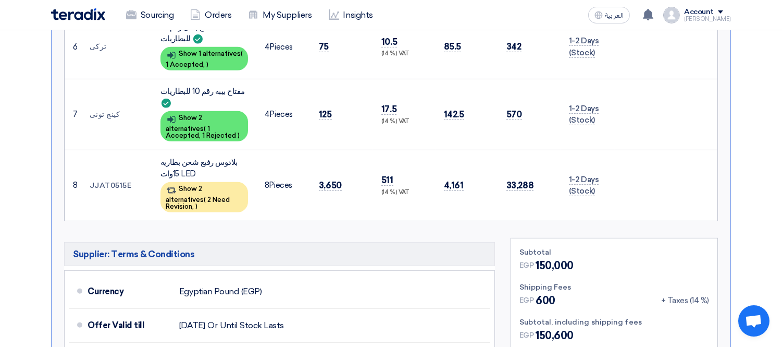
scroll to position [859, 0]
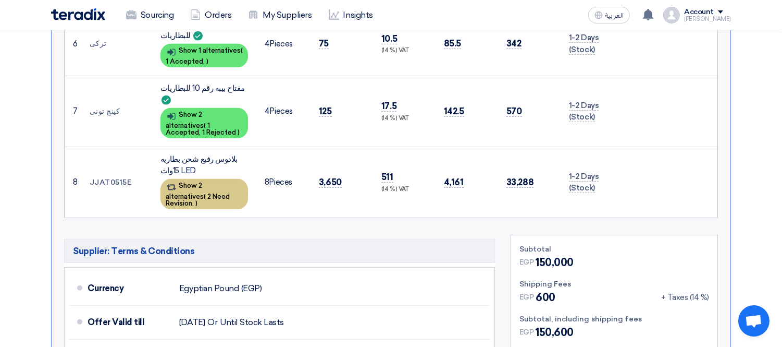
click at [228, 179] on div "Show 2 alternatives ( 2 Need Revision, )" at bounding box center [205, 194] width 88 height 30
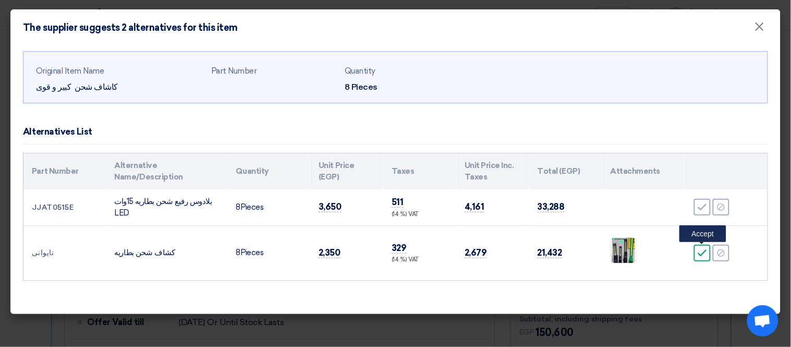
click at [705, 254] on icon "Accept" at bounding box center [701, 252] width 9 height 9
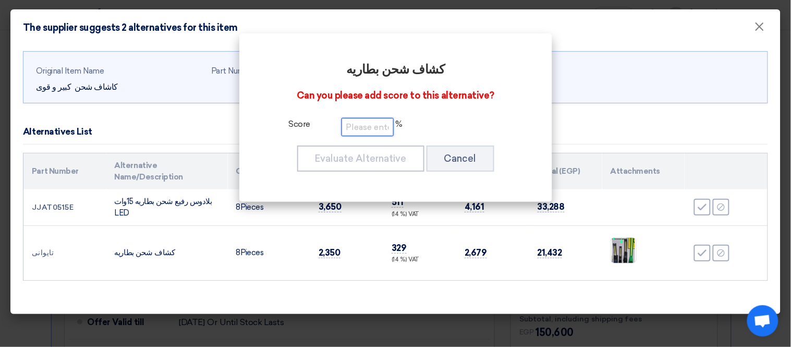
click at [387, 127] on input "number" at bounding box center [367, 127] width 52 height 18
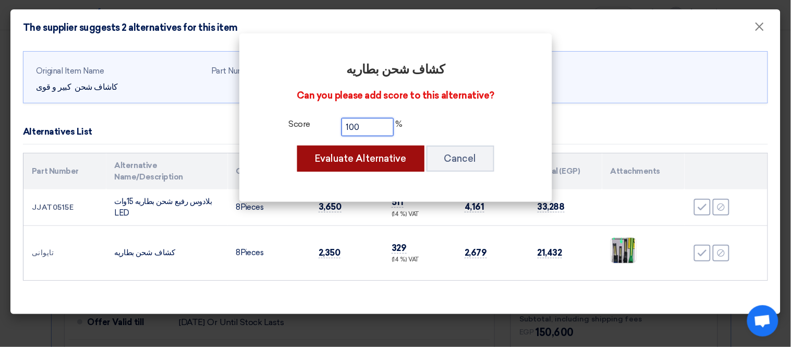
type input "100"
click at [345, 155] on button "Evaluate Alternative" at bounding box center [360, 158] width 127 height 26
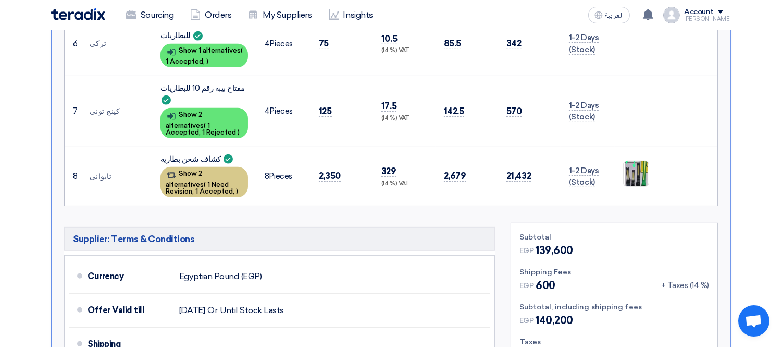
click at [215, 167] on div "Show 2 alternatives ( 1 Need Revision, 1 Accepted, )" at bounding box center [205, 182] width 88 height 30
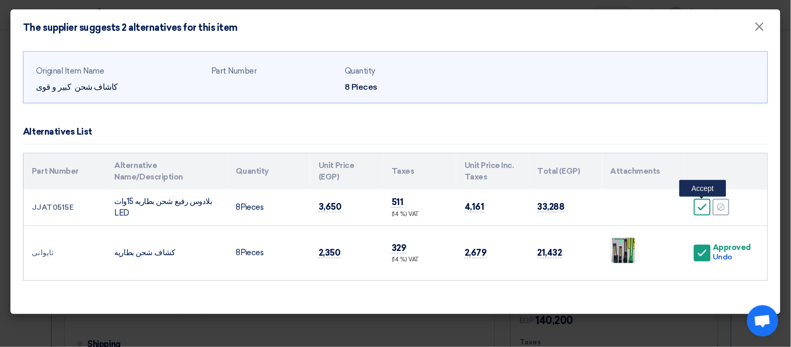
click at [701, 207] on icon "Accept" at bounding box center [701, 206] width 9 height 9
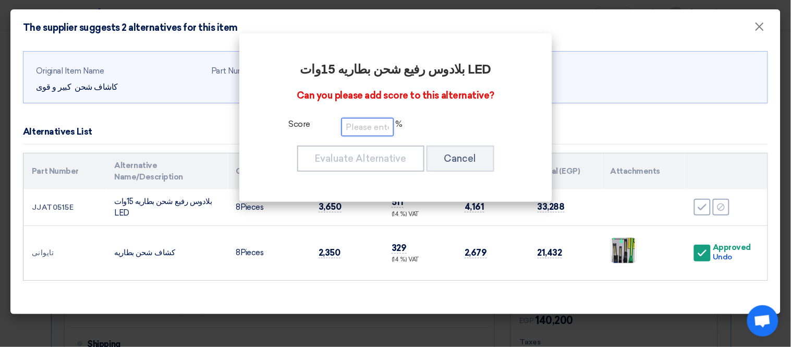
click at [350, 131] on input "number" at bounding box center [367, 127] width 52 height 18
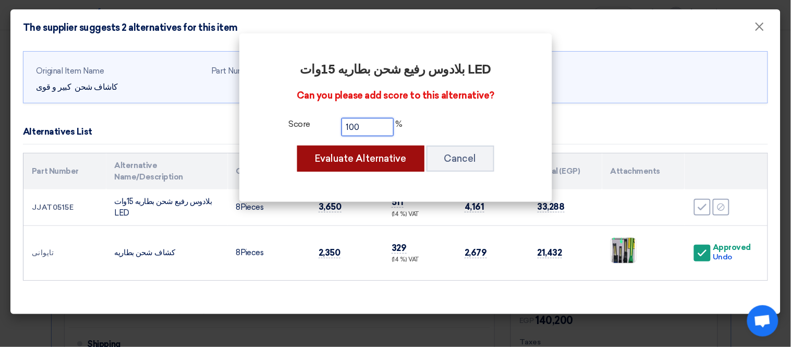
type input "100"
click at [357, 153] on button "Evaluate Alternative" at bounding box center [360, 158] width 127 height 26
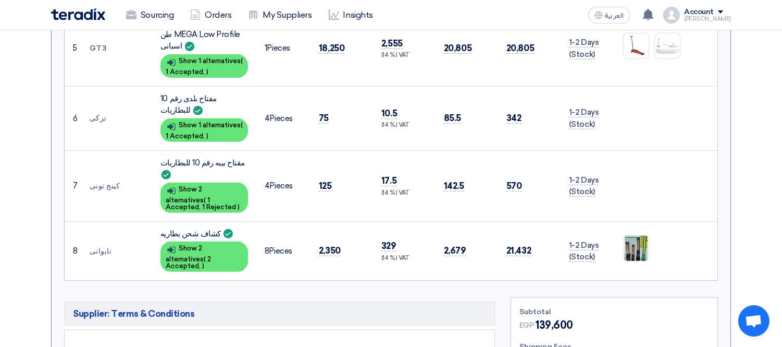
scroll to position [768, 0]
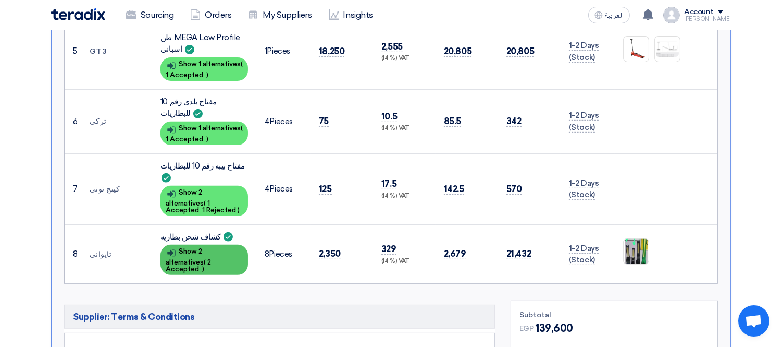
click at [193, 258] on span "2 Accepted," at bounding box center [188, 265] width 45 height 15
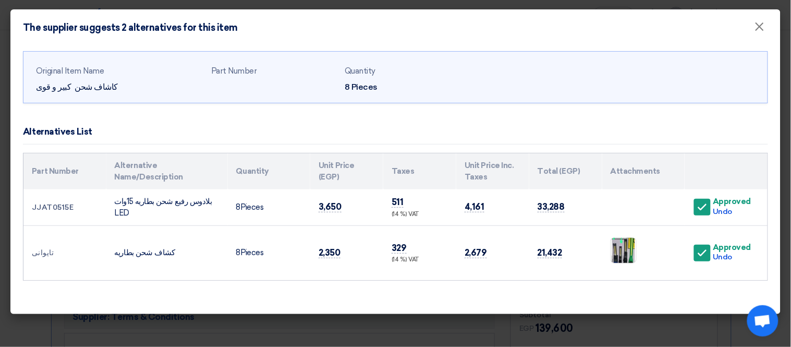
click at [1, 240] on modal-container "The supplier suggests 2 alternatives for this item × Original Item Name كاشاف ش…" at bounding box center [395, 173] width 791 height 347
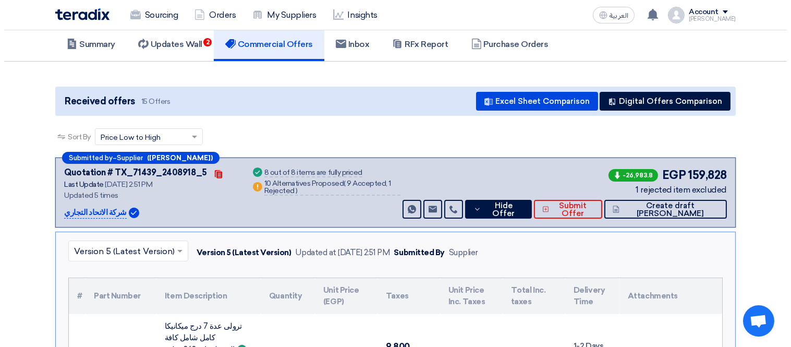
scroll to position [49, 0]
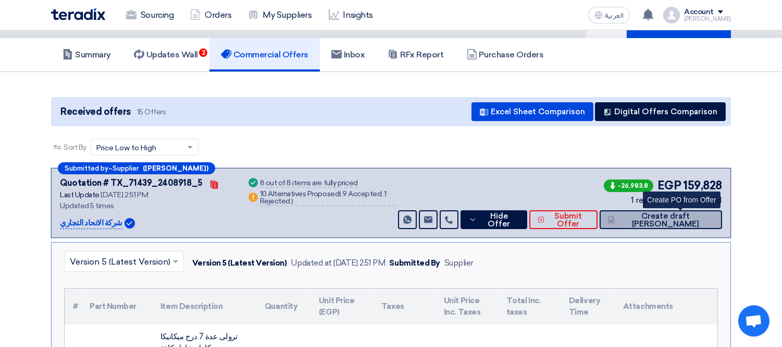
click at [683, 215] on span "Create draft [PERSON_NAME]" at bounding box center [666, 220] width 96 height 16
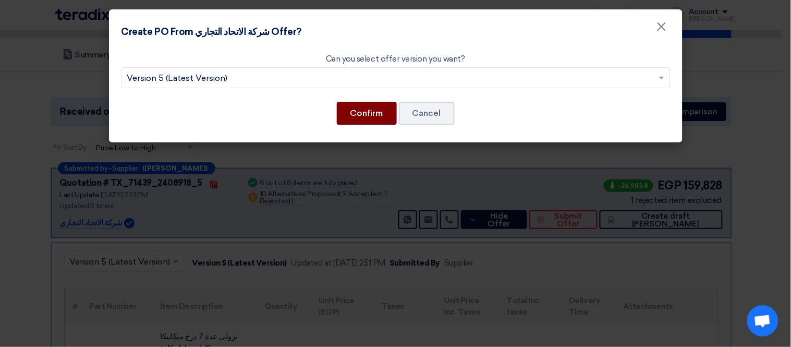
click at [367, 108] on button "Confirm" at bounding box center [367, 113] width 60 height 23
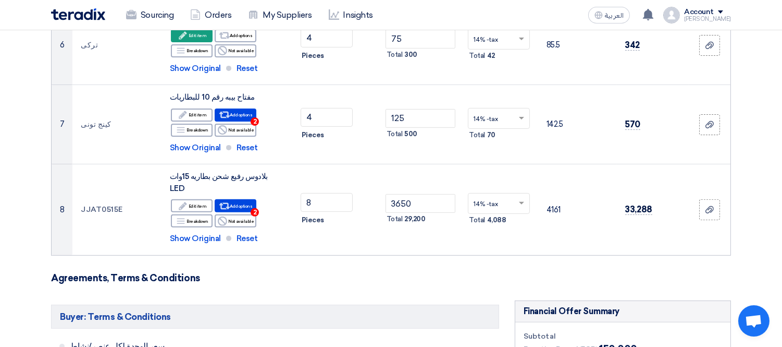
scroll to position [717, 0]
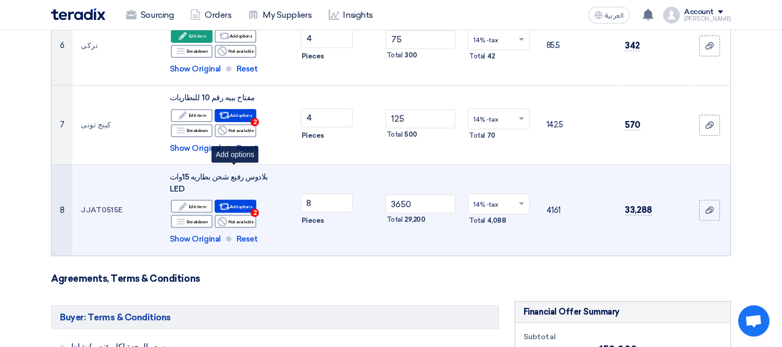
click at [231, 200] on div "Alternative Add options 2" at bounding box center [236, 206] width 42 height 13
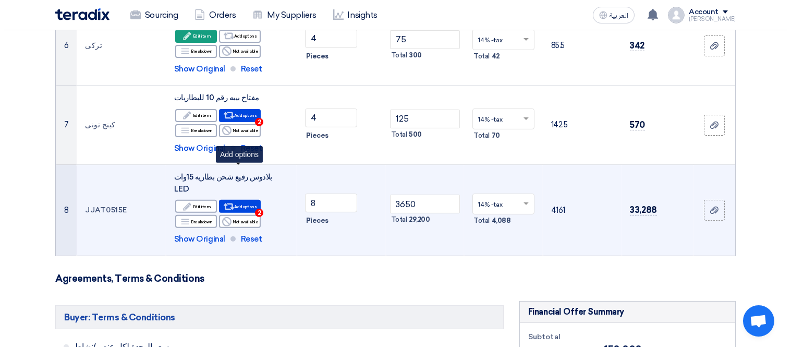
scroll to position [204, 0]
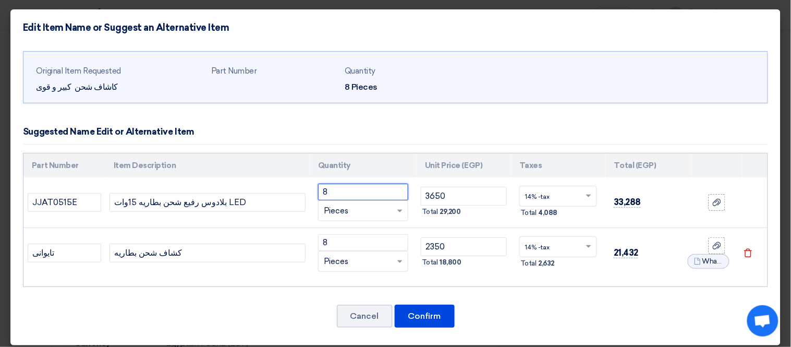
drag, startPoint x: 360, startPoint y: 196, endPoint x: 287, endPoint y: 189, distance: 72.8
click at [287, 189] on tr "JJAT0515E بلادوس رفيع شحن بطاريه 15وات LED 8 RFQ_STEP1.ITEMS.2.TYPE_PLACEHOLDER…" at bounding box center [395, 202] width 744 height 51
type input "4"
drag, startPoint x: 339, startPoint y: 239, endPoint x: 220, endPoint y: 240, distance: 119.4
click at [220, 240] on tr "تايوانى كشاف شحن بطاريه 8 RFQ_STEP1.ITEMS.2.TYPE_PLACEHOLDER × Pieces" at bounding box center [395, 253] width 744 height 51
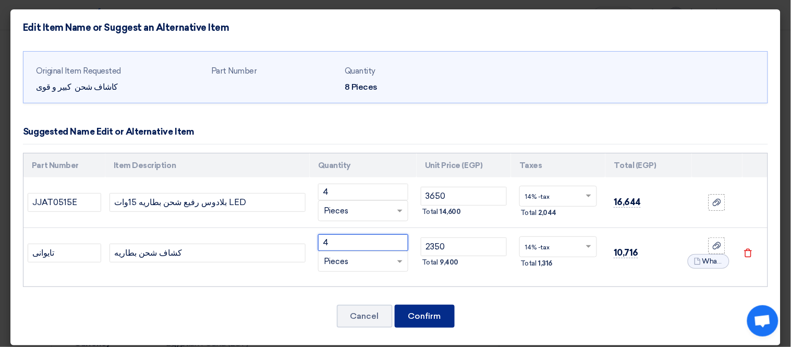
type input "4"
click at [426, 309] on button "Confirm" at bounding box center [425, 315] width 60 height 23
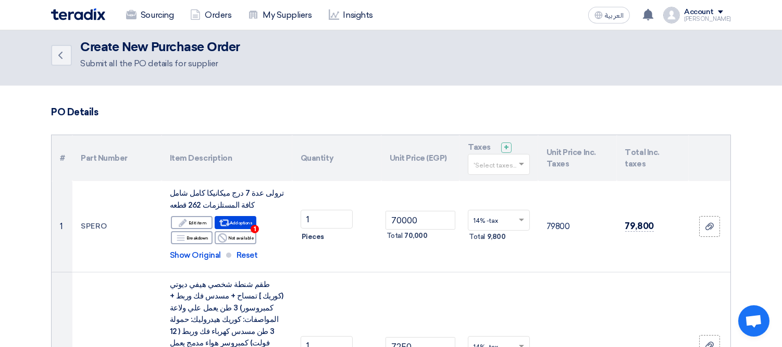
scroll to position [5, 0]
click at [51, 53] on link "Back" at bounding box center [61, 55] width 21 height 21
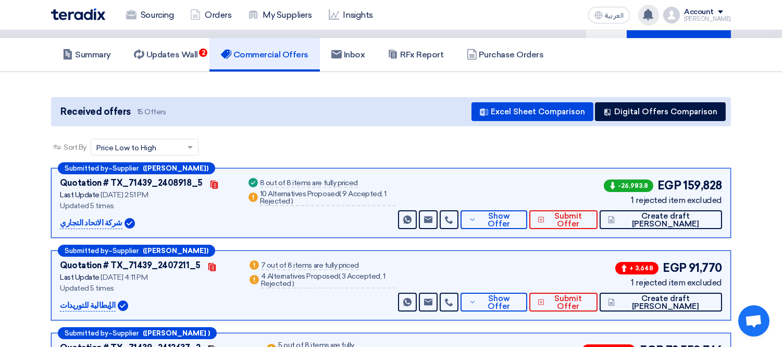
click at [654, 19] on icon at bounding box center [648, 14] width 11 height 11
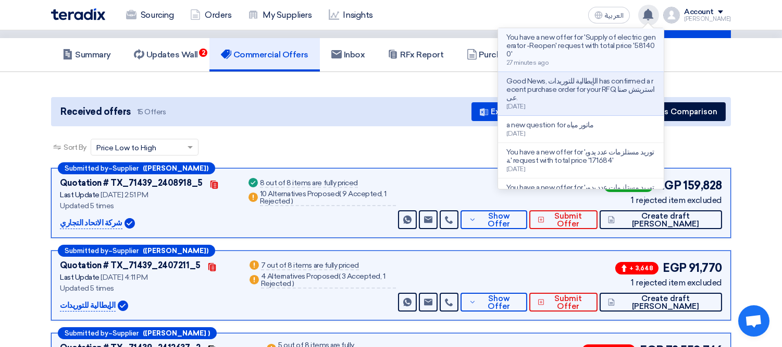
click at [570, 49] on p "You have a new offer for 'Supply of electric generator -Reopen' request with to…" at bounding box center [581, 45] width 149 height 25
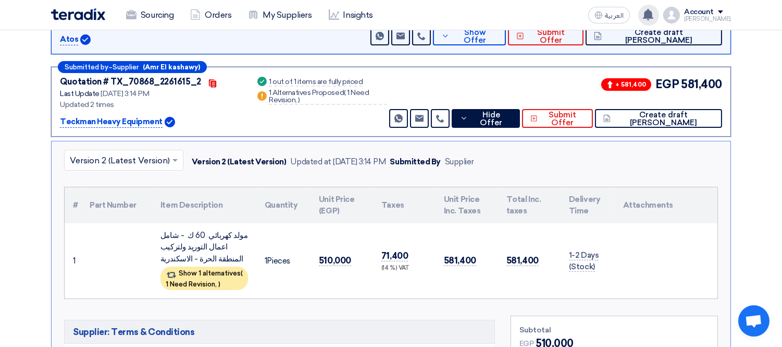
scroll to position [386, 0]
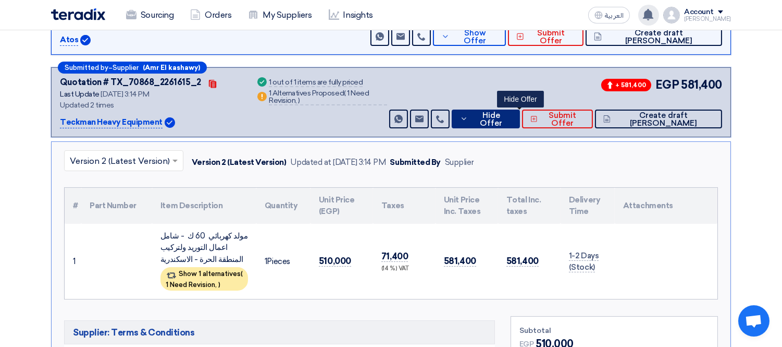
click at [521, 124] on button "Hide Offer" at bounding box center [486, 118] width 69 height 19
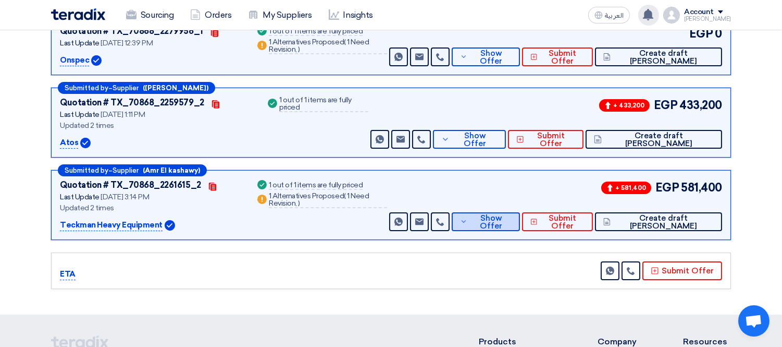
scroll to position [283, 0]
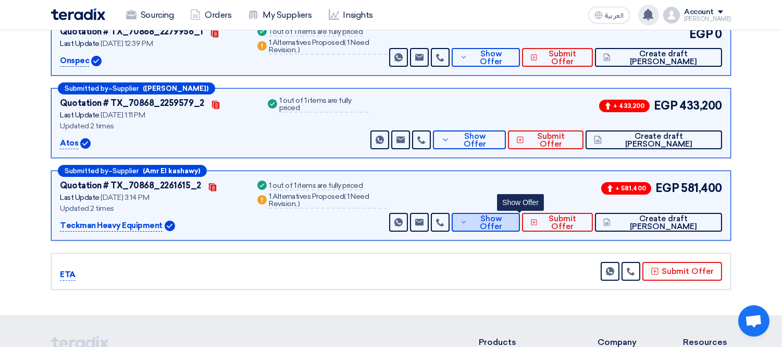
click at [512, 217] on span "Show Offer" at bounding box center [491, 223] width 42 height 16
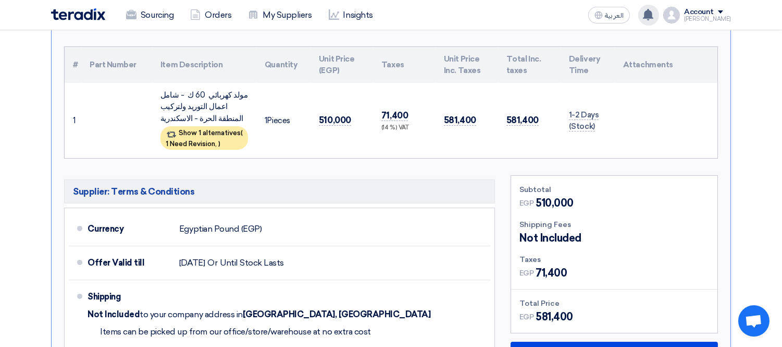
scroll to position [527, 0]
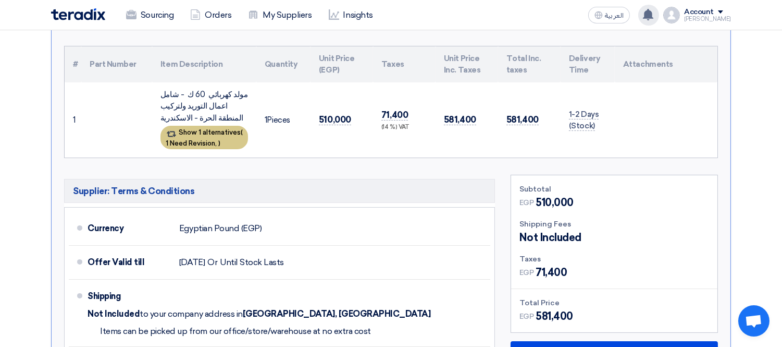
click at [216, 131] on div "Show 1 alternatives ( 1 Need Revision, )" at bounding box center [205, 137] width 88 height 23
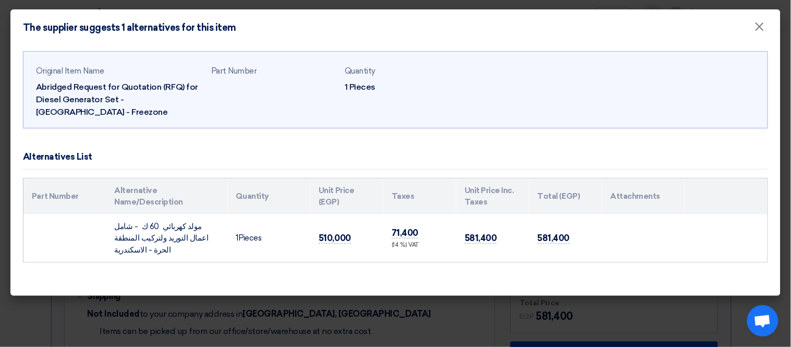
click at [0, 196] on modal-container "The supplier suggests 1 alternatives for this item × Original Item Name Abridge…" at bounding box center [395, 173] width 791 height 347
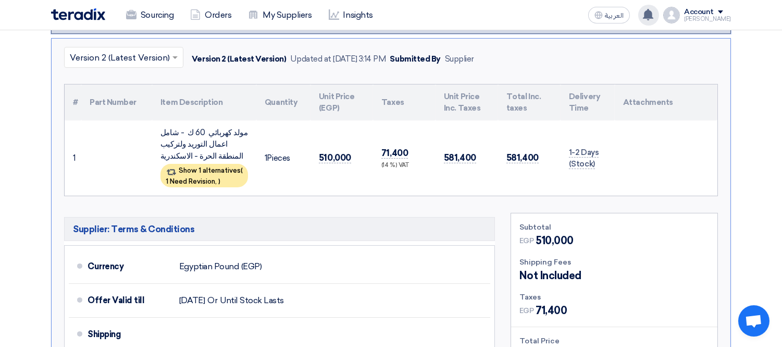
scroll to position [495, 0]
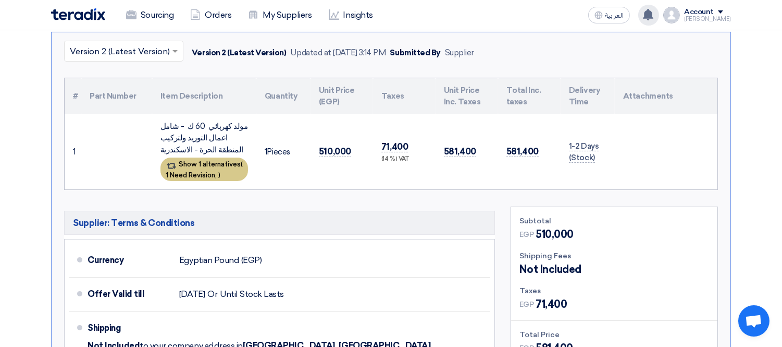
click at [220, 167] on div "Show 1 alternatives ( 1 Need Revision, )" at bounding box center [205, 168] width 88 height 23
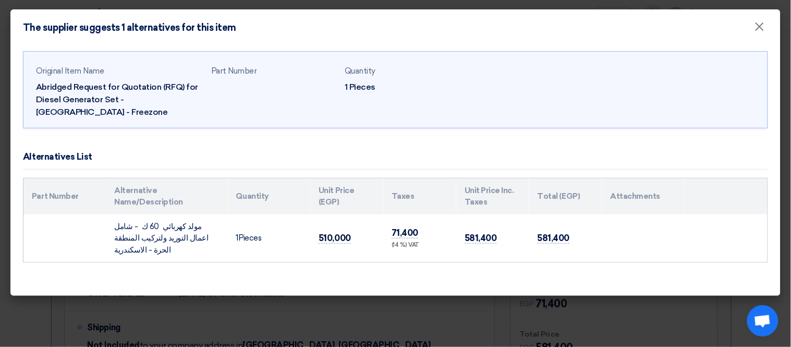
click at [0, 220] on modal-container "The supplier suggests 1 alternatives for this item × Original Item Name Abridge…" at bounding box center [395, 173] width 791 height 347
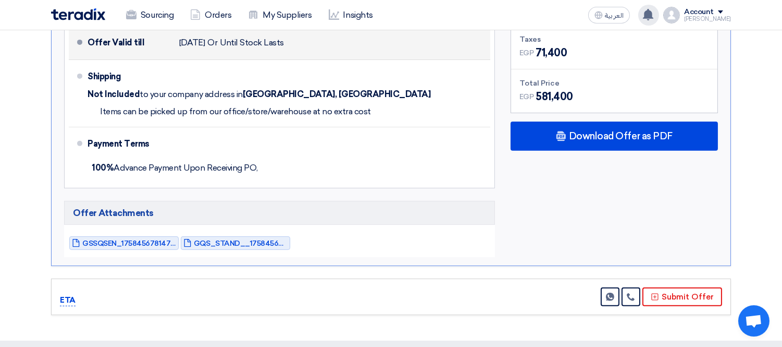
scroll to position [747, 0]
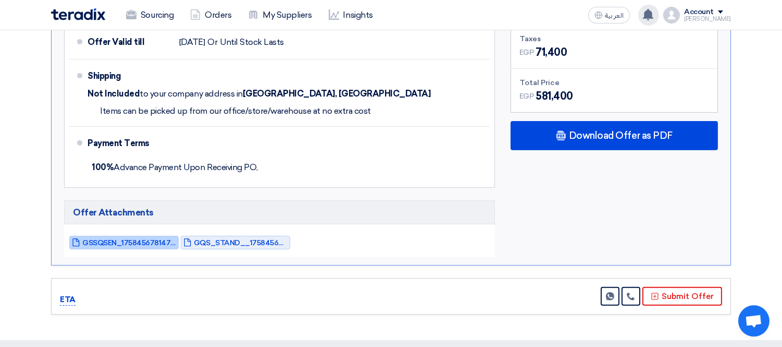
click at [121, 242] on span "GSSQSEN_1758456781479.pdf" at bounding box center [129, 243] width 94 height 8
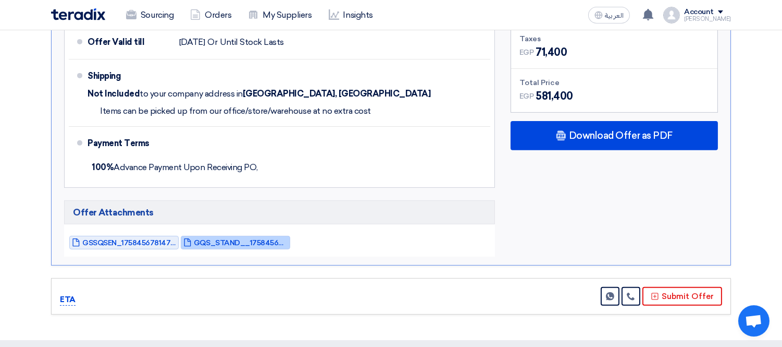
click at [226, 239] on span "GQS_STAND__1758456781882.pdf" at bounding box center [241, 243] width 94 height 8
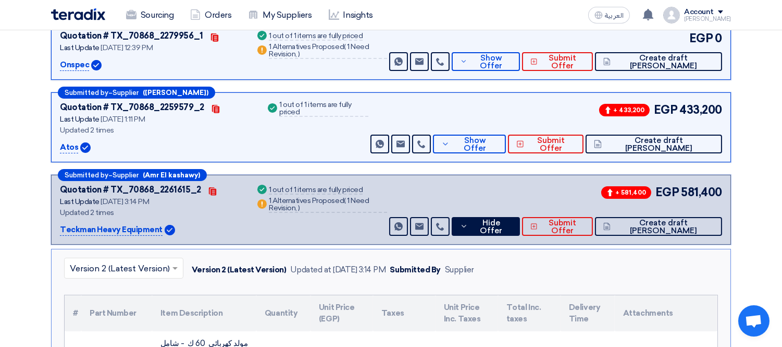
scroll to position [277, 0]
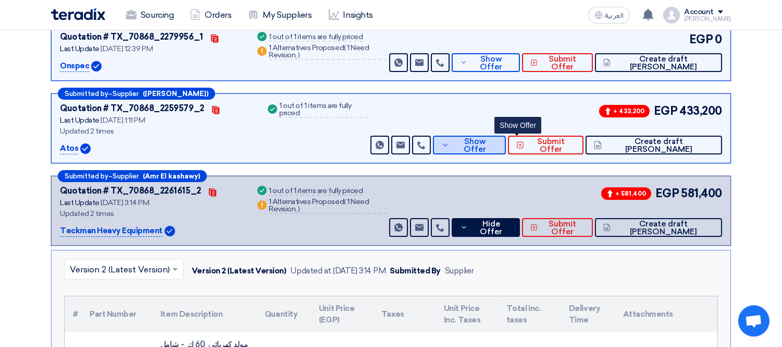
click at [505, 149] on button "Show Offer" at bounding box center [469, 145] width 73 height 19
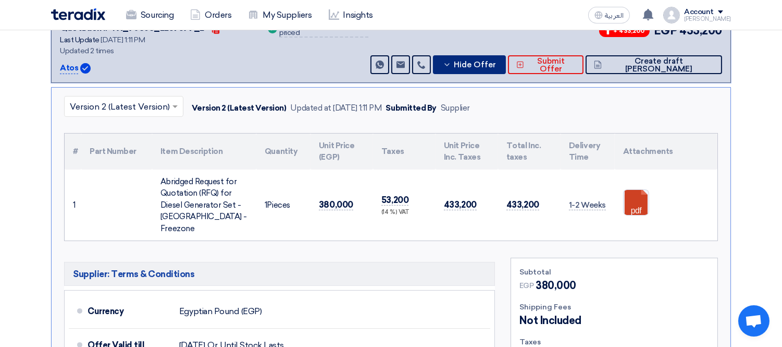
scroll to position [358, 0]
click at [496, 60] on span "Hide Offer" at bounding box center [475, 64] width 42 height 8
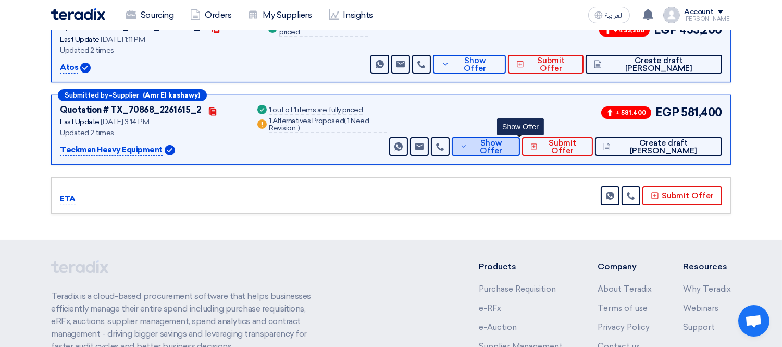
click at [511, 143] on span "Show Offer" at bounding box center [491, 147] width 42 height 16
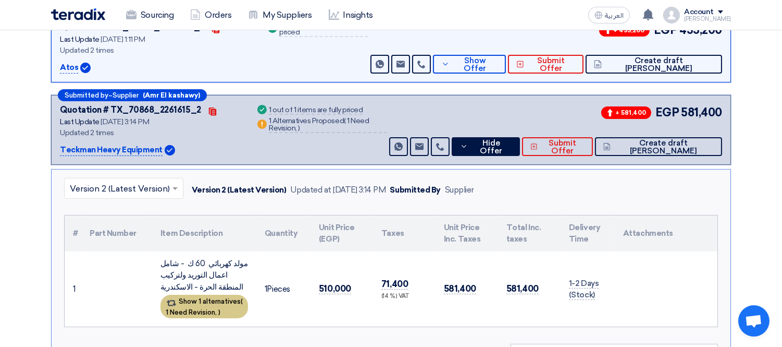
click at [205, 310] on span "1 Need Revision," at bounding box center [191, 312] width 51 height 8
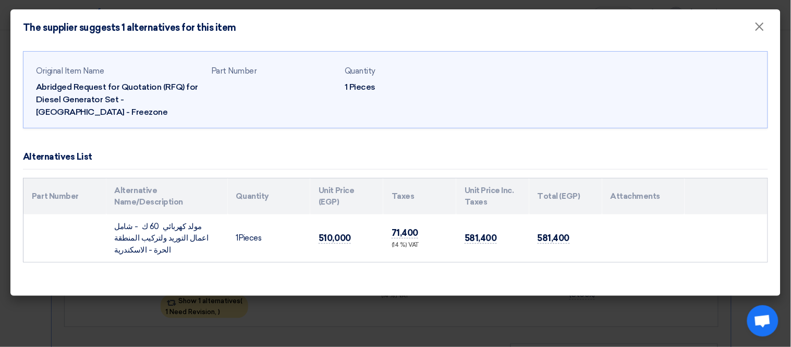
click at [84, 308] on modal-container "The supplier suggests 1 alternatives for this item × Original Item Name Abridge…" at bounding box center [395, 173] width 791 height 347
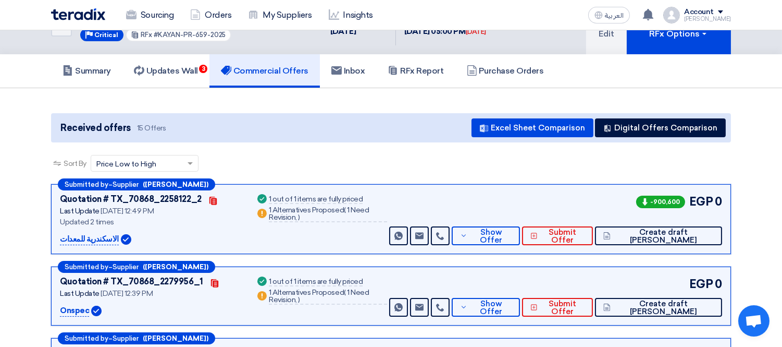
scroll to position [0, 0]
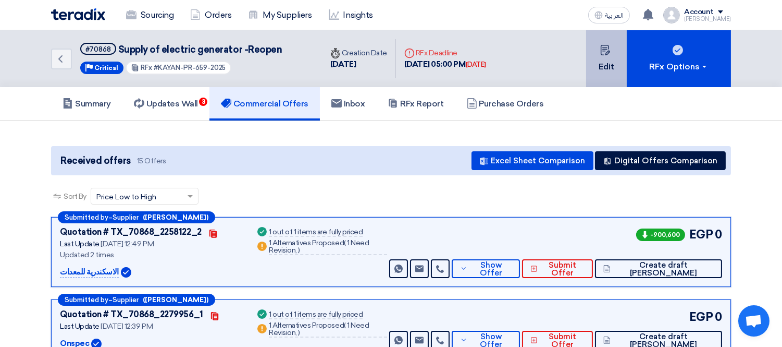
click at [595, 50] on button "Edit" at bounding box center [606, 58] width 41 height 57
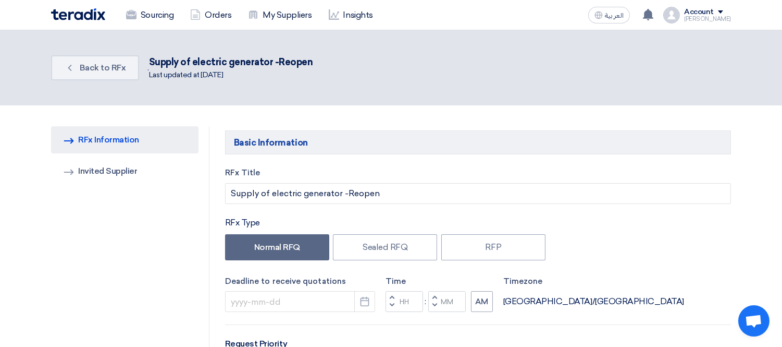
type input "[DATE]"
type input "05"
type input "00"
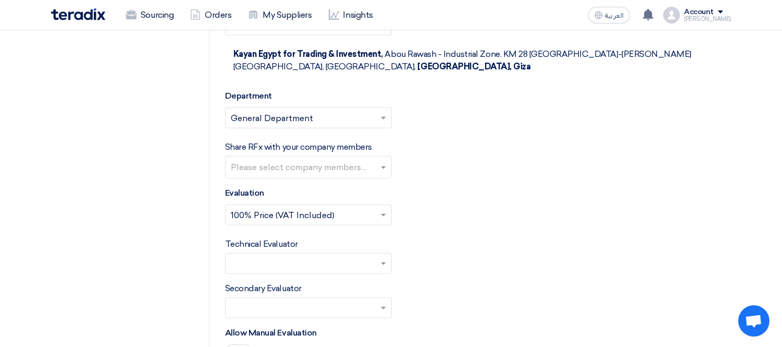
scroll to position [1301, 0]
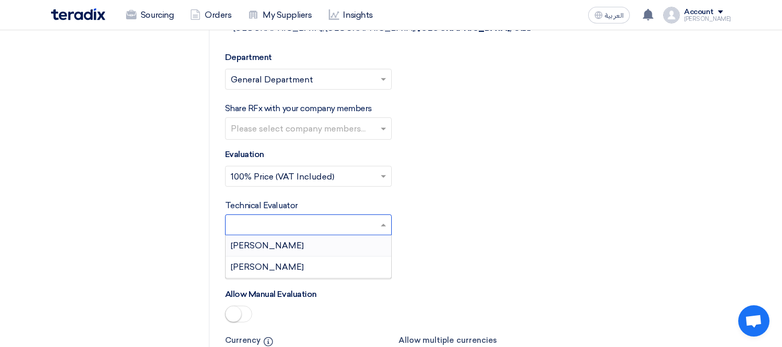
click at [320, 217] on input "text" at bounding box center [303, 225] width 145 height 17
click at [289, 235] on div "[PERSON_NAME]" at bounding box center [309, 245] width 166 height 21
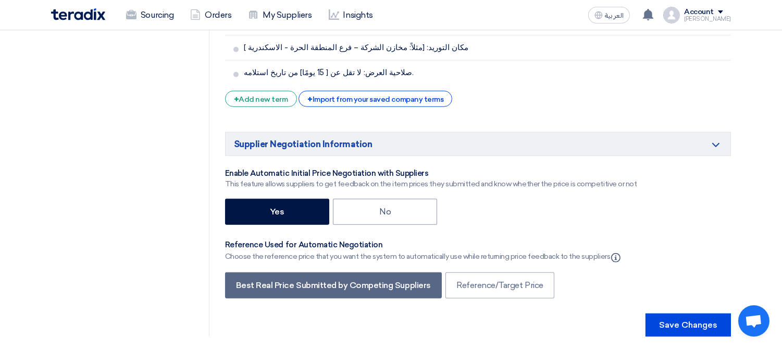
scroll to position [1741, 0]
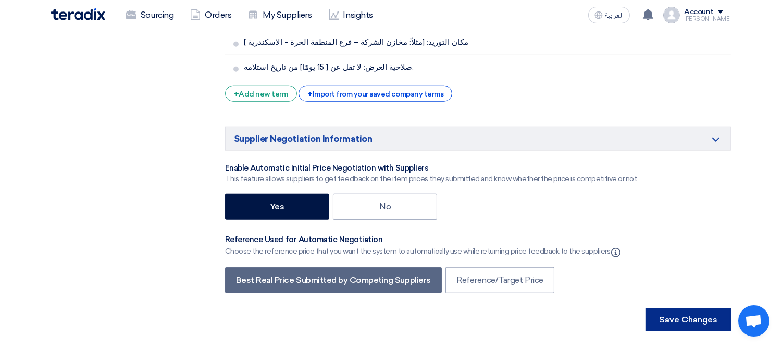
click at [726, 308] on button "Save Changes" at bounding box center [688, 319] width 85 height 23
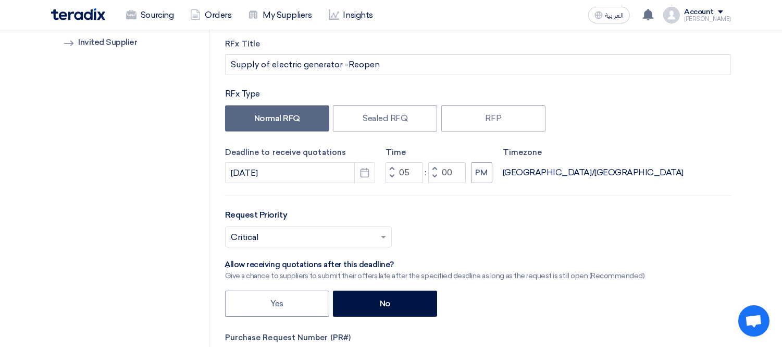
scroll to position [0, 0]
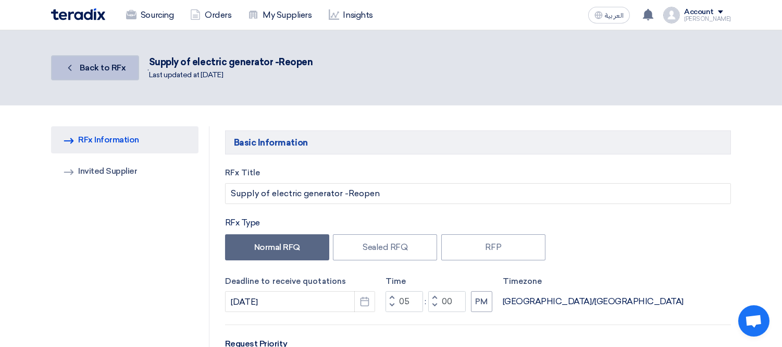
click at [96, 64] on span "Back to RFx" at bounding box center [103, 68] width 46 height 10
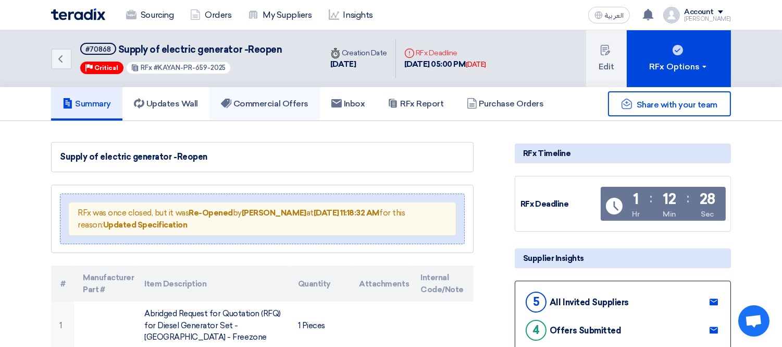
click at [269, 99] on h5 "Commercial Offers" at bounding box center [265, 104] width 88 height 10
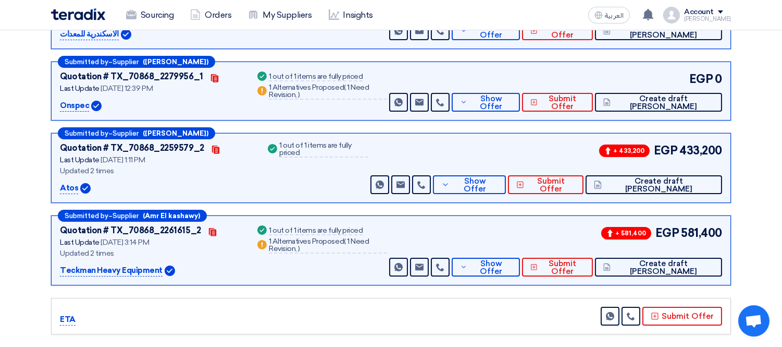
scroll to position [238, 0]
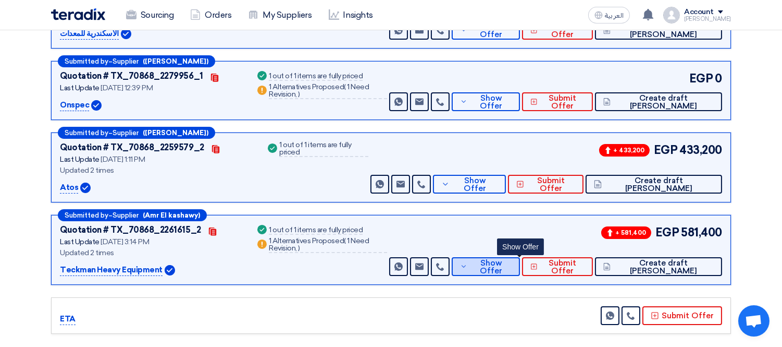
click at [512, 263] on span "Show Offer" at bounding box center [491, 267] width 42 height 16
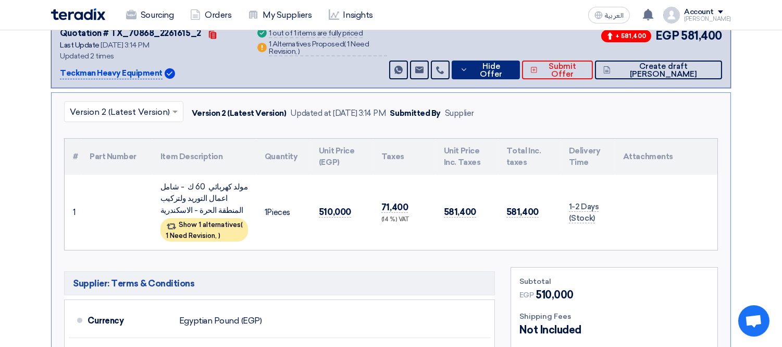
scroll to position [436, 0]
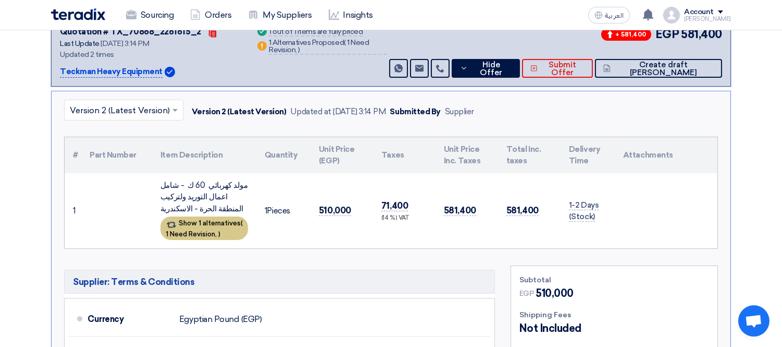
click at [217, 217] on div "Show 1 alternatives ( 1 Need Revision, )" at bounding box center [205, 227] width 88 height 23
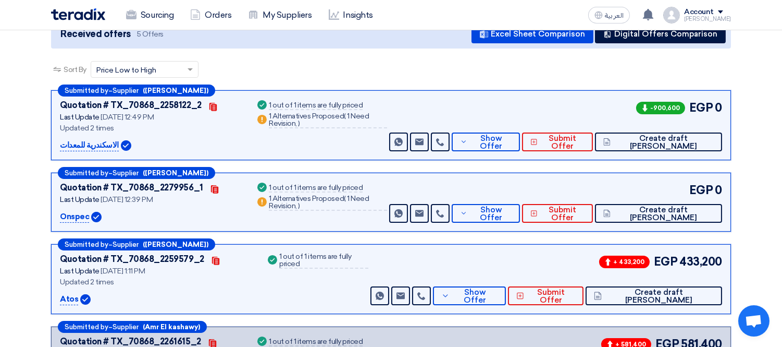
scroll to position [126, 0]
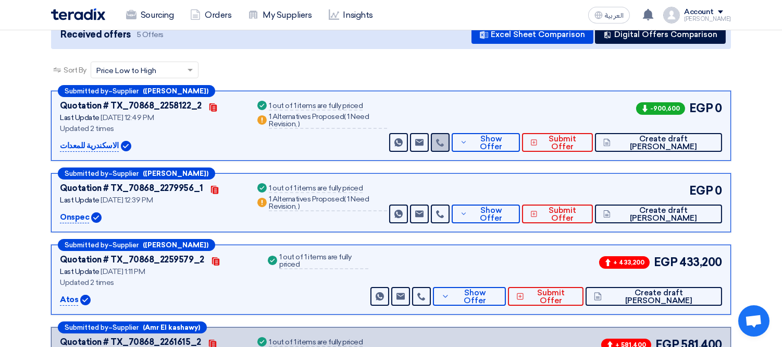
click at [445, 143] on icon at bounding box center [440, 142] width 8 height 8
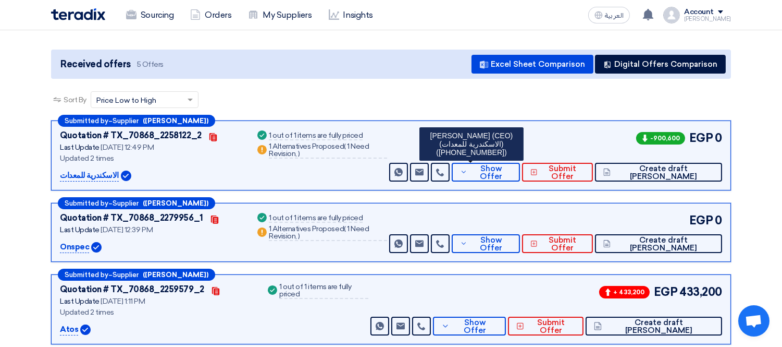
scroll to position [97, 0]
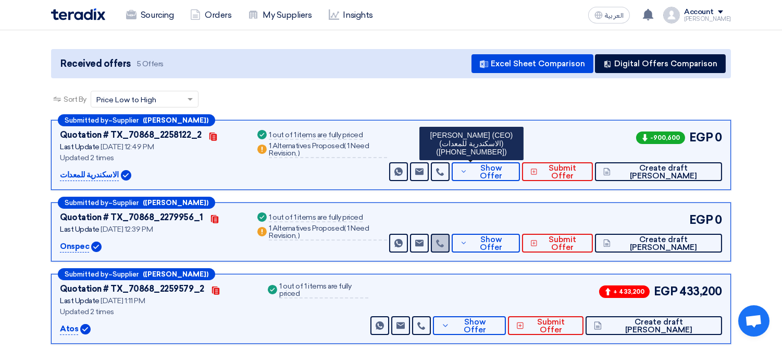
click at [444, 241] on use at bounding box center [440, 243] width 8 height 8
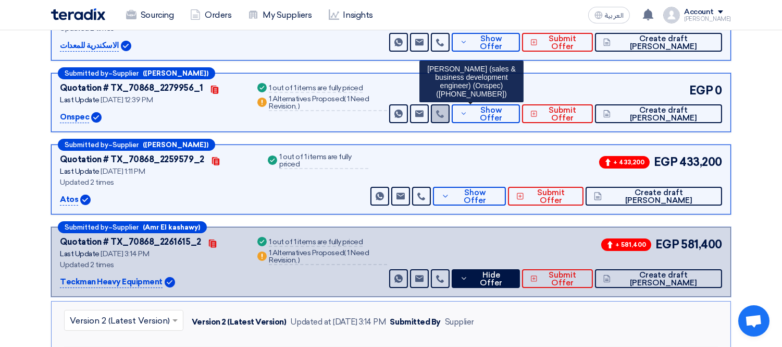
scroll to position [232, 0]
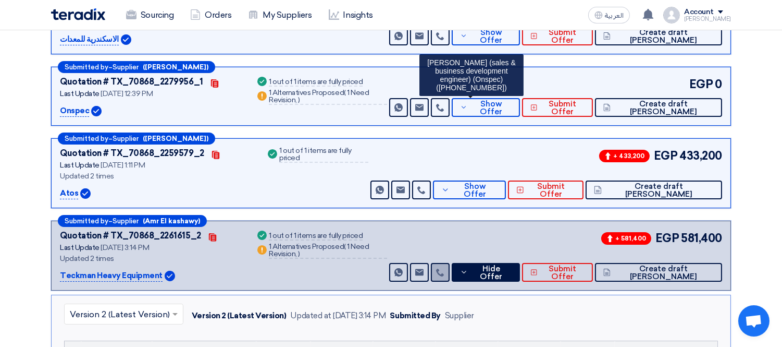
click at [445, 269] on icon at bounding box center [440, 272] width 8 height 8
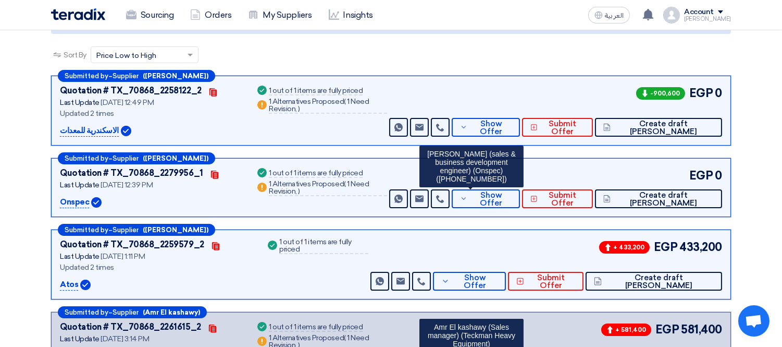
scroll to position [0, 0]
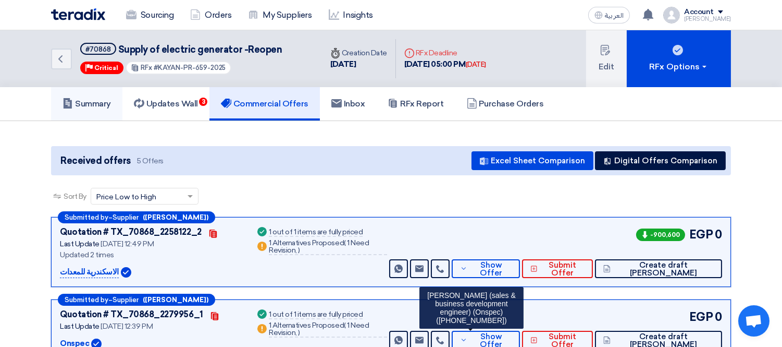
click at [96, 100] on h5 "Summary" at bounding box center [87, 104] width 48 height 10
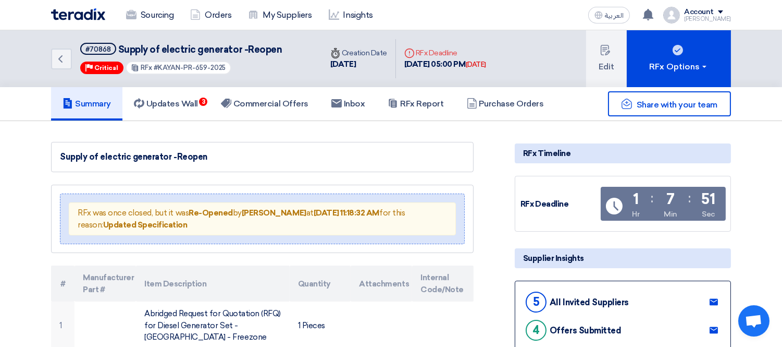
scroll to position [168, 0]
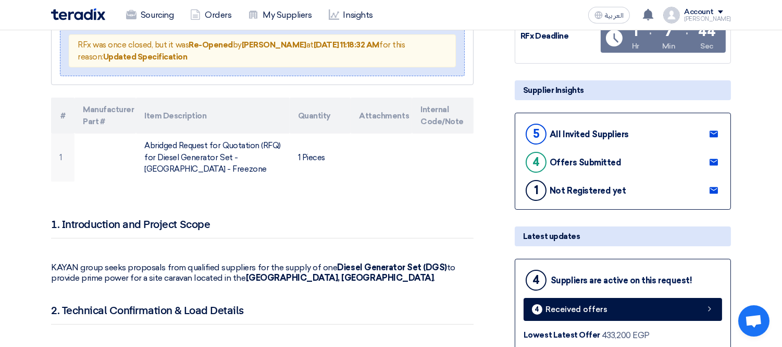
click at [713, 131] on use at bounding box center [714, 134] width 8 height 7
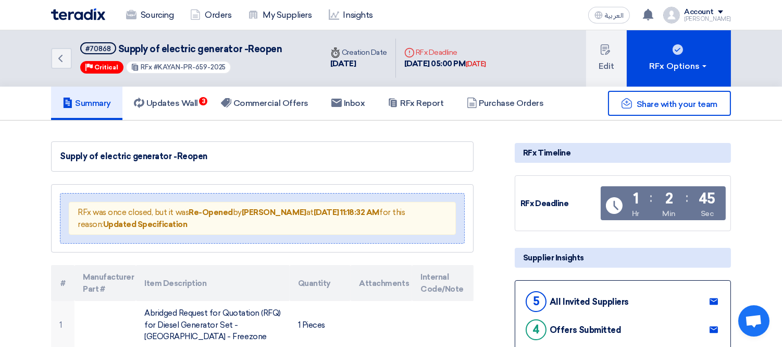
scroll to position [0, 0]
click at [279, 102] on h5 "Commercial Offers" at bounding box center [265, 104] width 88 height 10
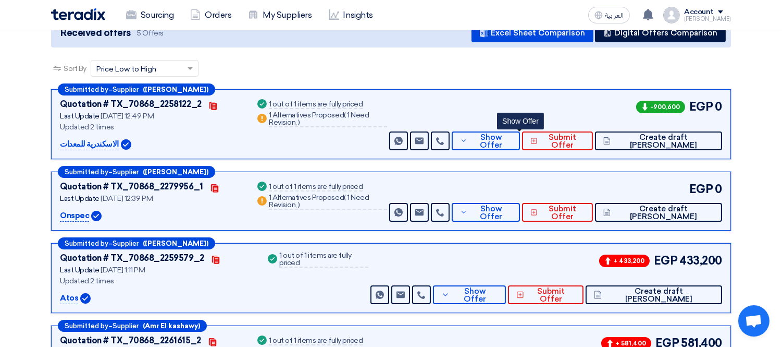
scroll to position [131, 0]
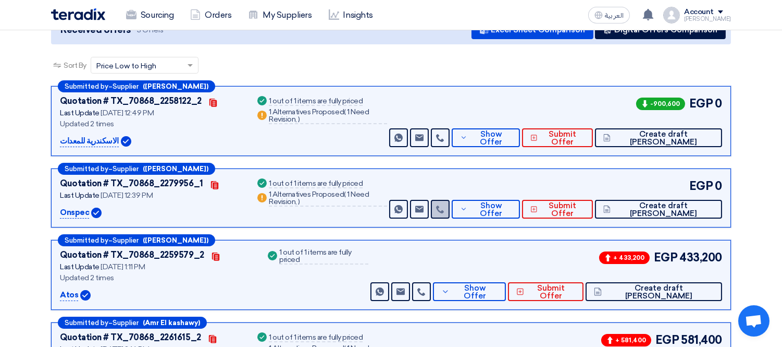
click at [445, 210] on icon at bounding box center [440, 209] width 8 height 8
